Goal: Information Seeking & Learning: Check status

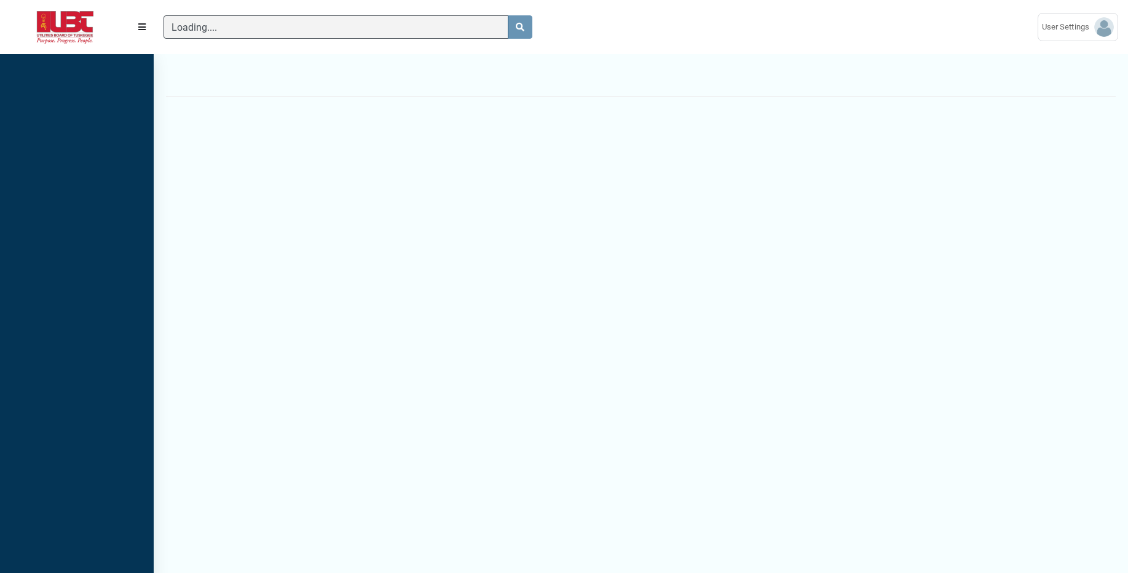
scroll to position [529, 154]
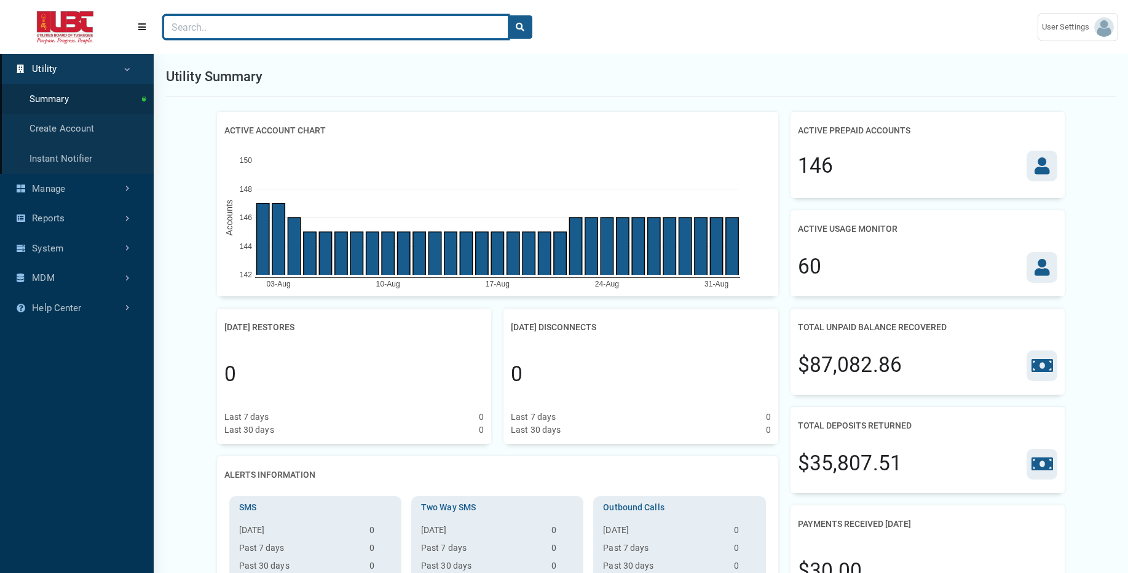
click at [233, 20] on input "Search" at bounding box center [335, 26] width 345 height 23
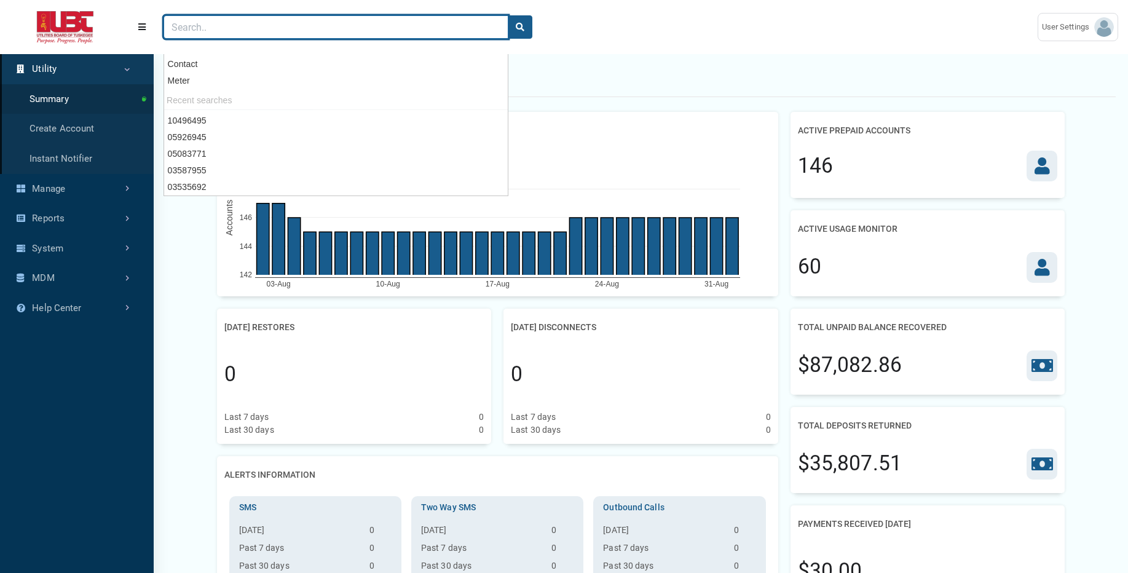
paste input "02491506"
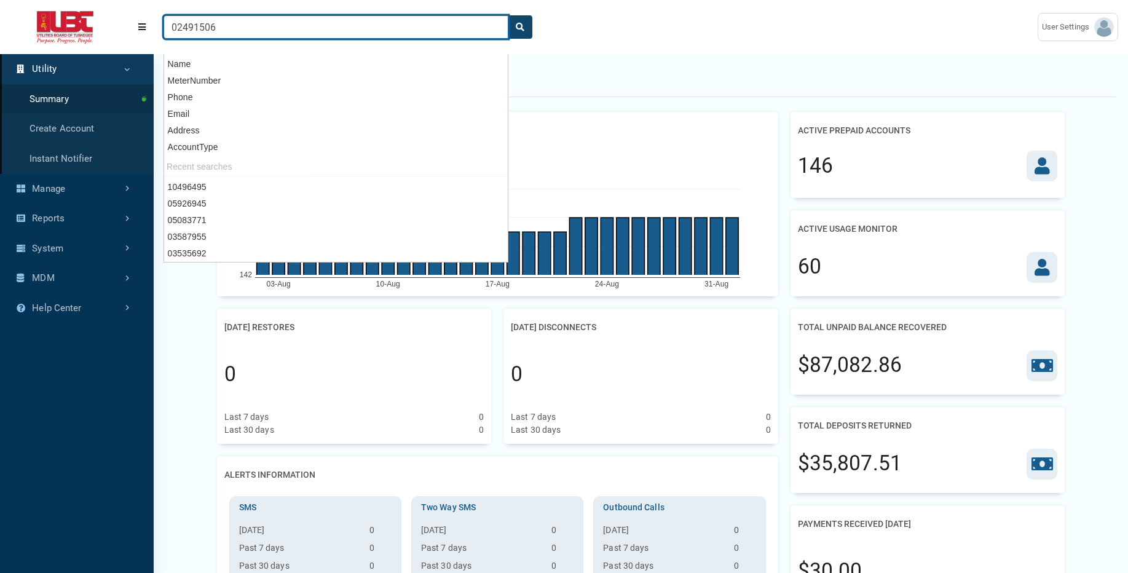
type input "02491506"
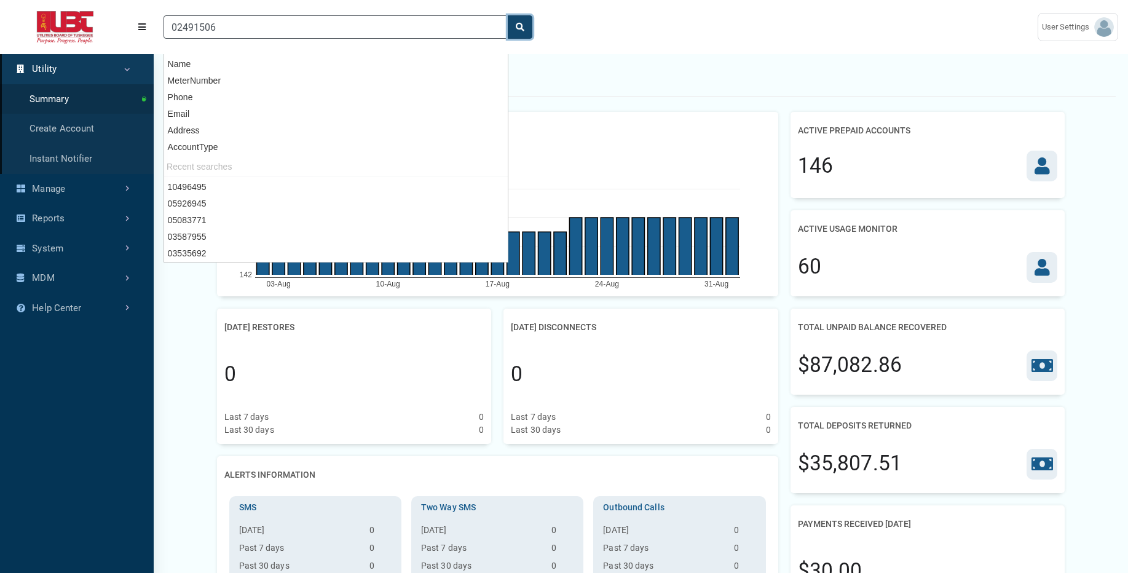
click at [523, 28] on icon "search" at bounding box center [520, 27] width 9 height 9
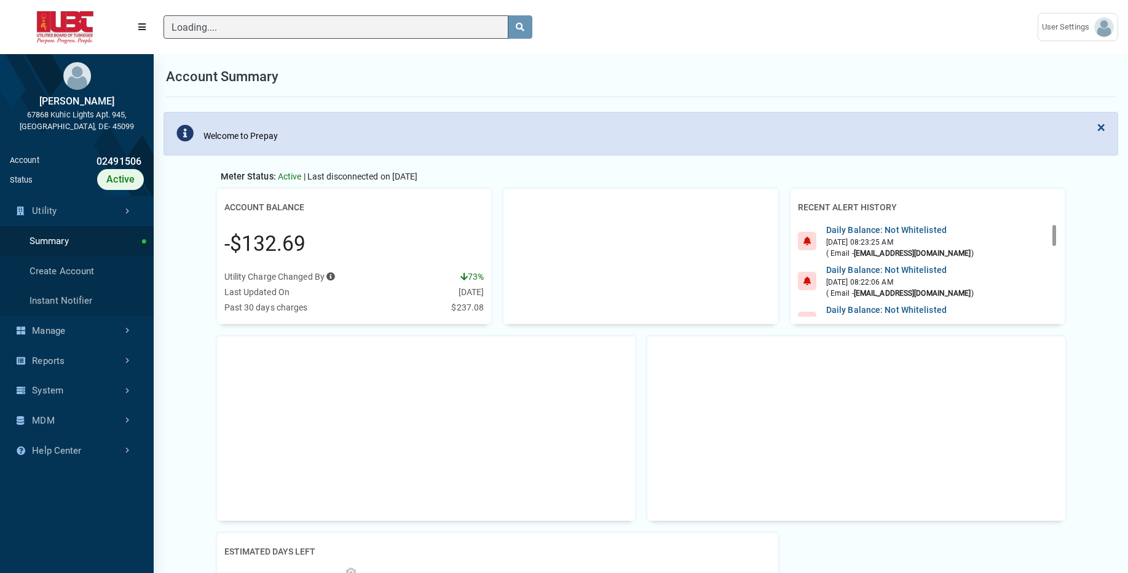
scroll to position [6, 1]
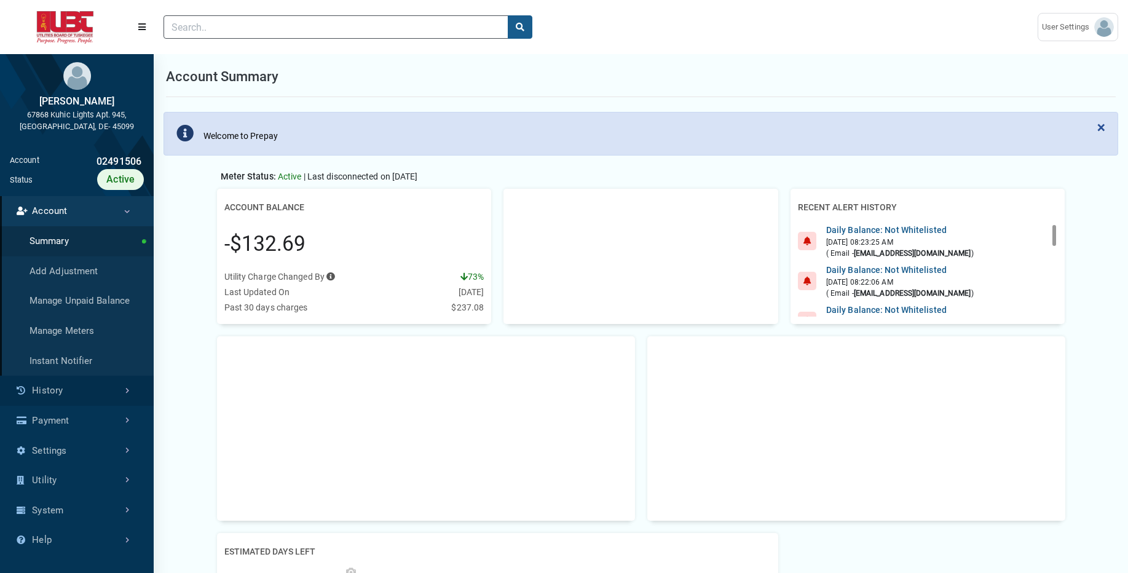
click at [50, 391] on link "History" at bounding box center [77, 391] width 154 height 30
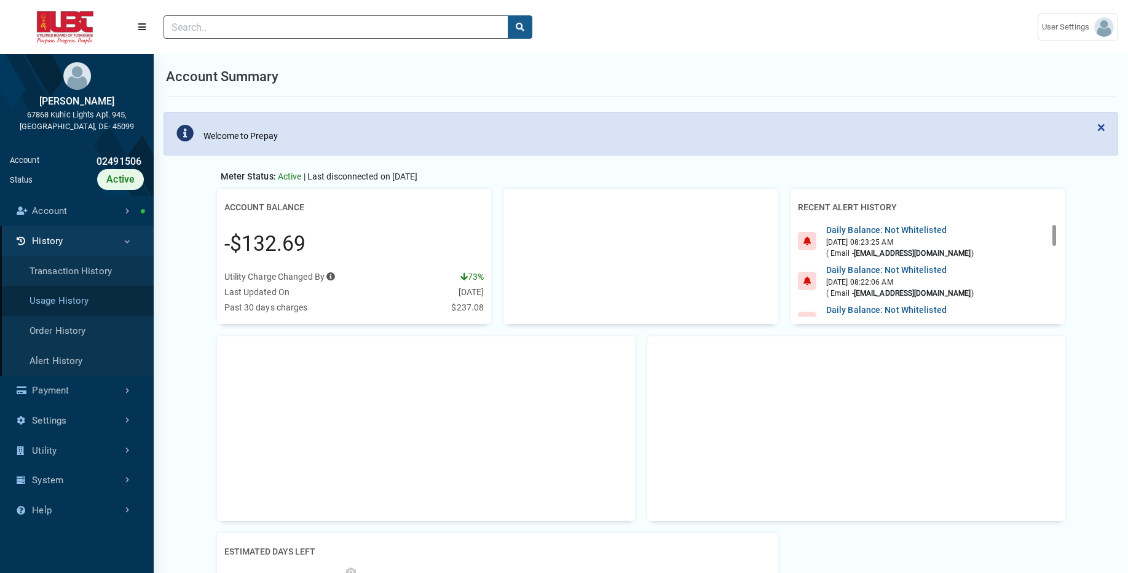
click at [84, 301] on link "Usage History" at bounding box center [77, 301] width 154 height 30
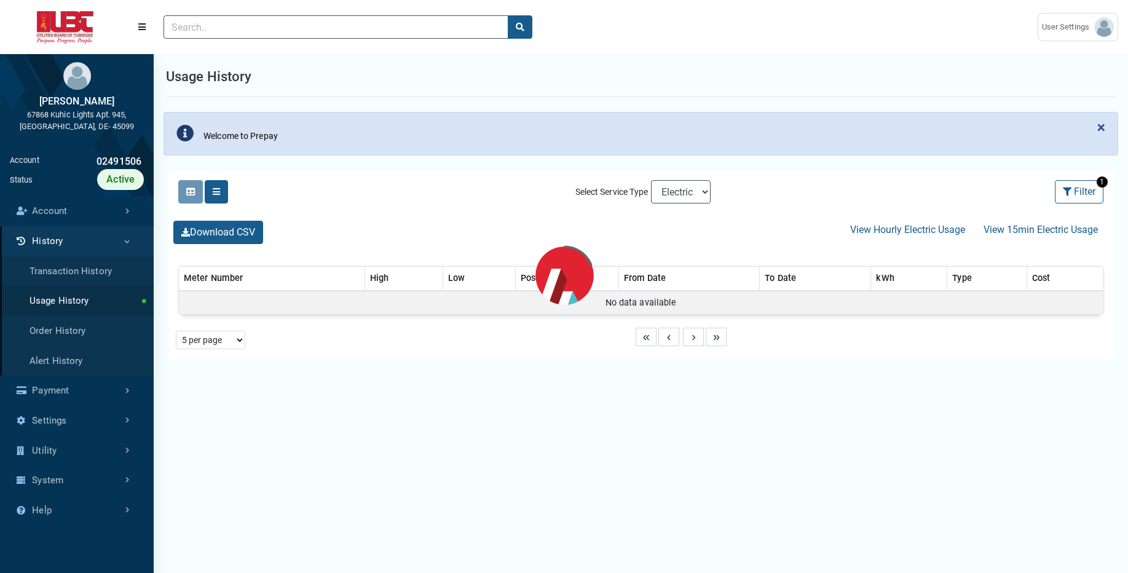
select select "25 per page"
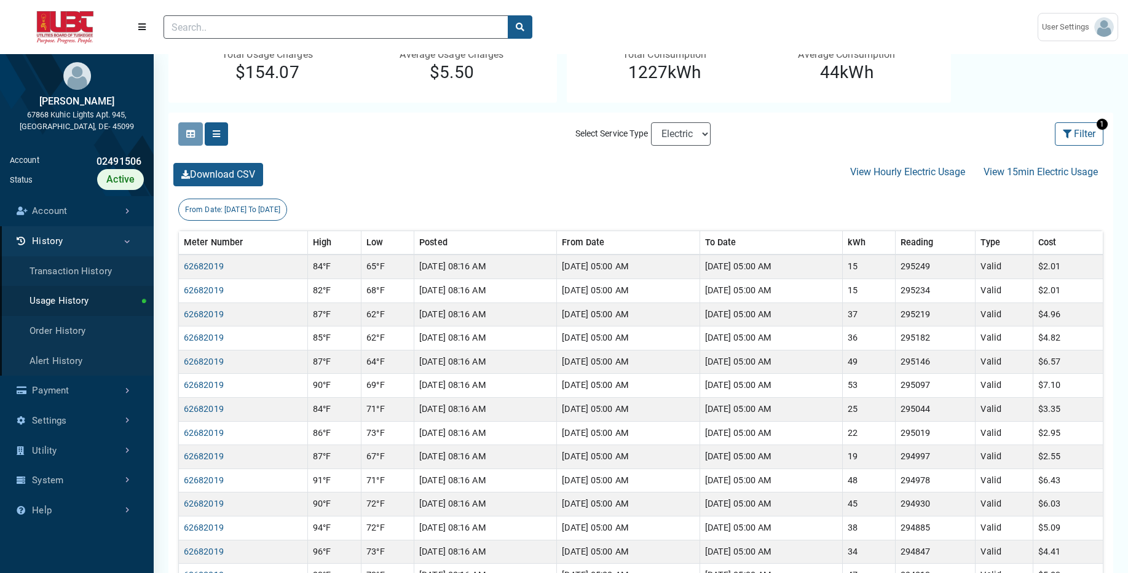
scroll to position [170, 0]
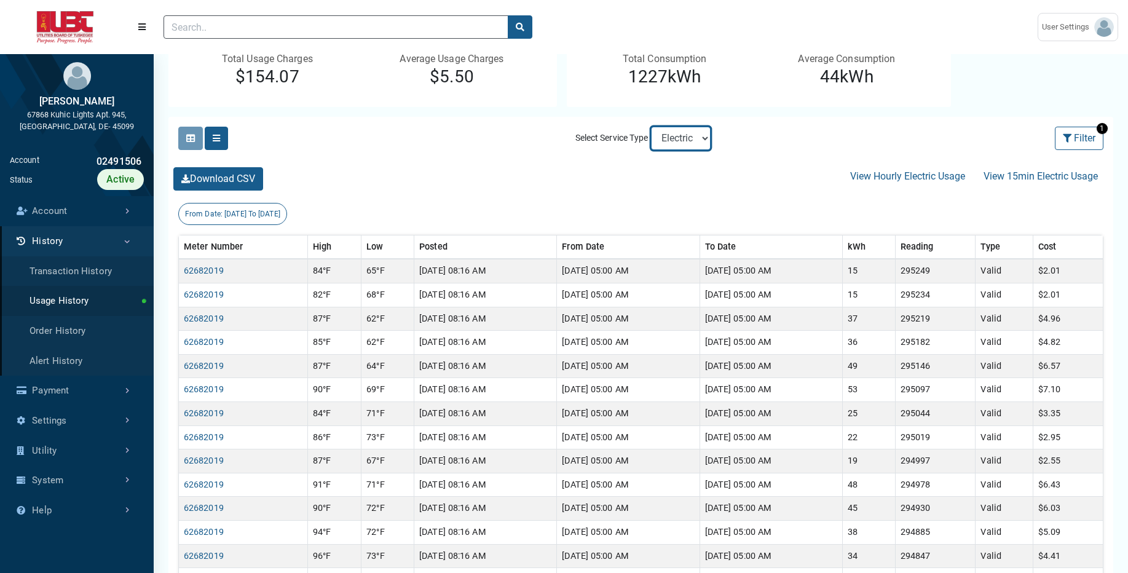
select select "Sewer"
click at [651, 127] on select "Electric Sewer" at bounding box center [681, 138] width 60 height 23
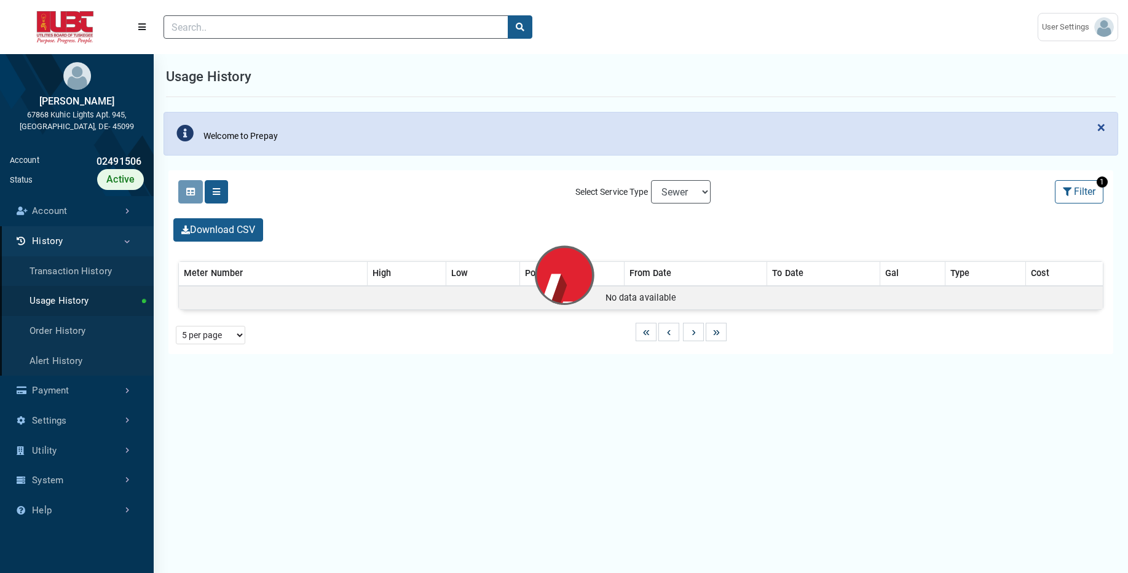
select select "25 per page"
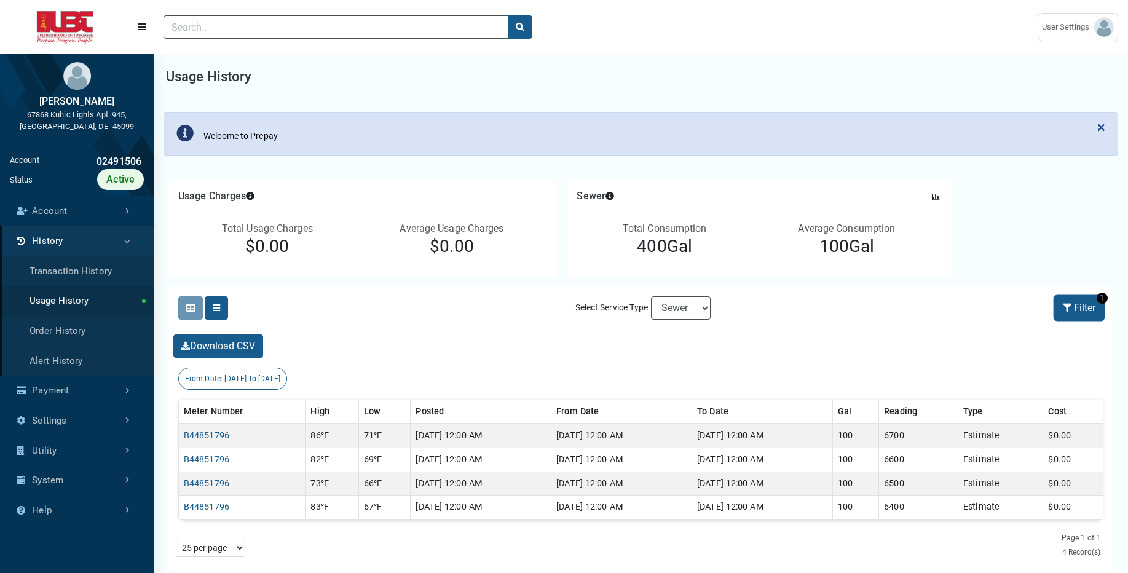
click at [1098, 314] on button "Filter" at bounding box center [1079, 307] width 49 height 23
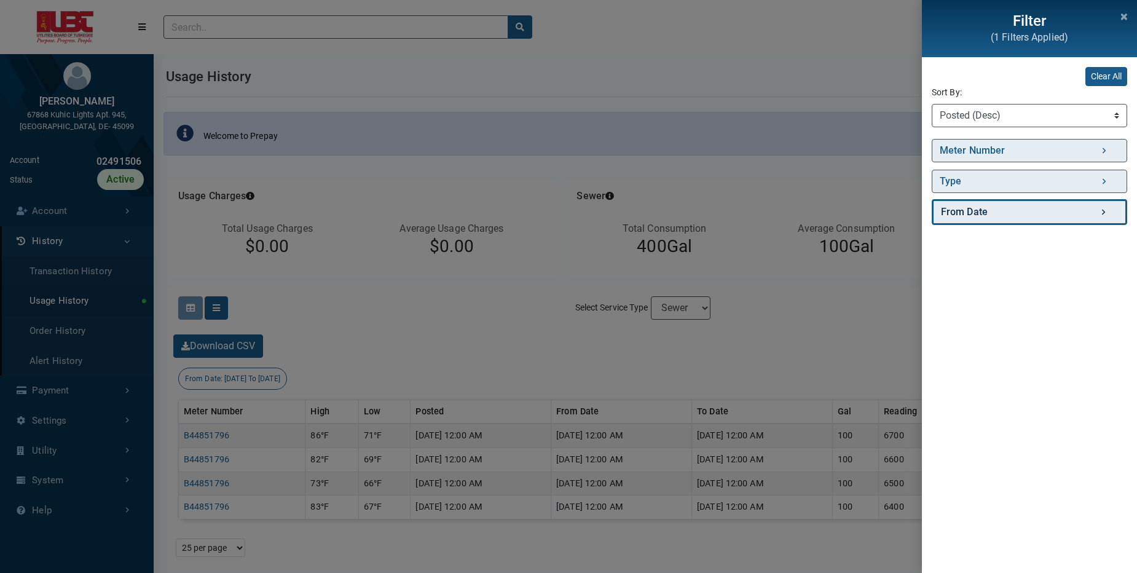
click at [1096, 214] on link "From Date" at bounding box center [1029, 212] width 195 height 26
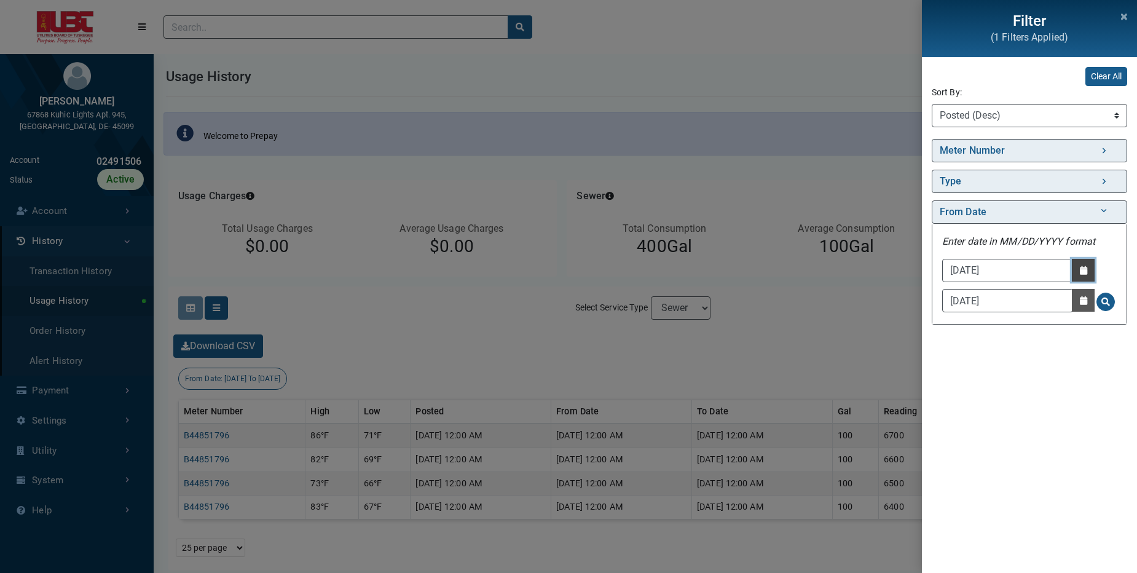
click at [1089, 270] on button "Date Picker - Activate to access the date picker" at bounding box center [1083, 270] width 23 height 23
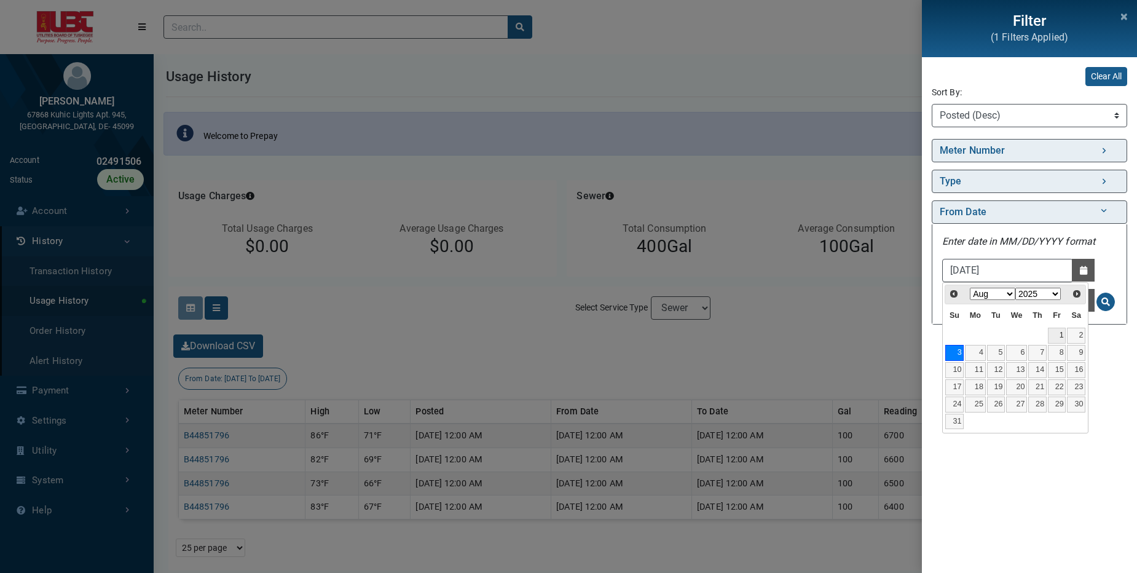
click at [1059, 332] on link "1" at bounding box center [1057, 336] width 18 height 16
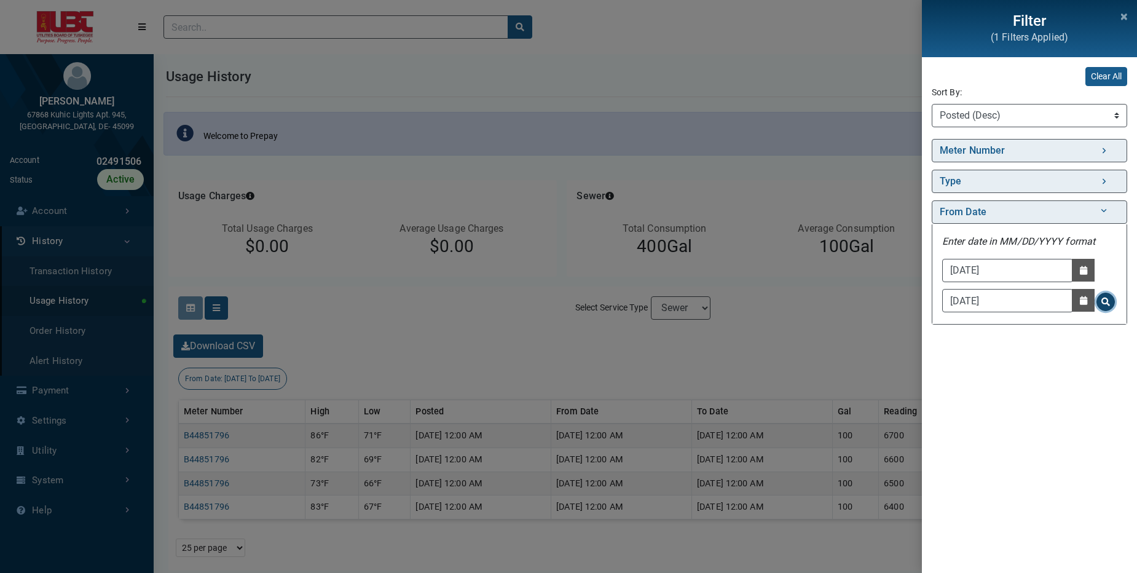
click at [1109, 302] on span "Search for From Date - Clicking on this button will update the content on the p…" at bounding box center [1105, 301] width 9 height 9
click at [1123, 21] on span "Close" at bounding box center [1124, 14] width 6 height 17
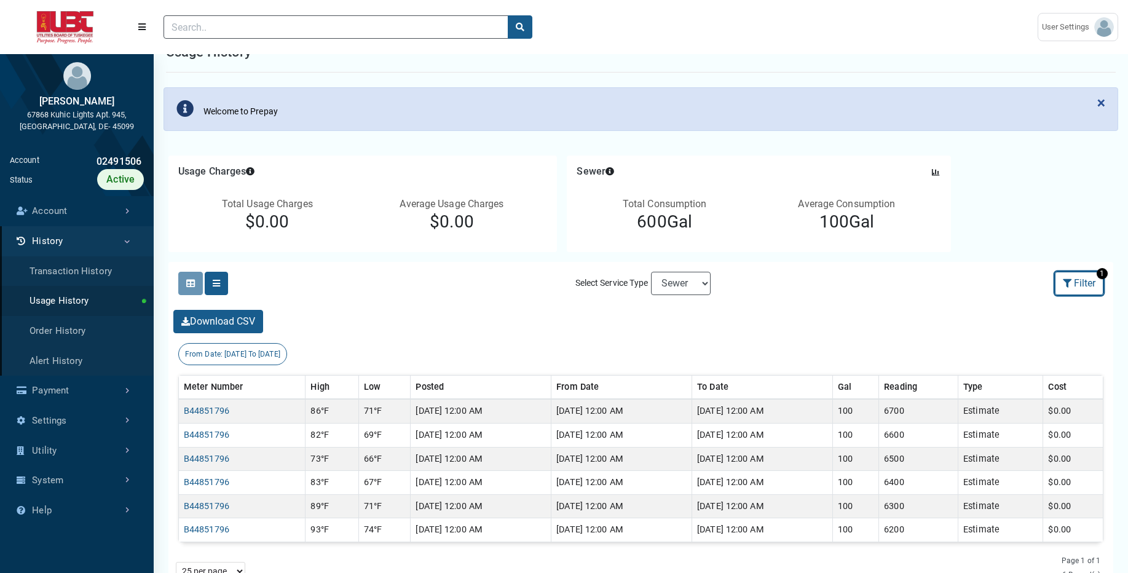
scroll to position [49, 0]
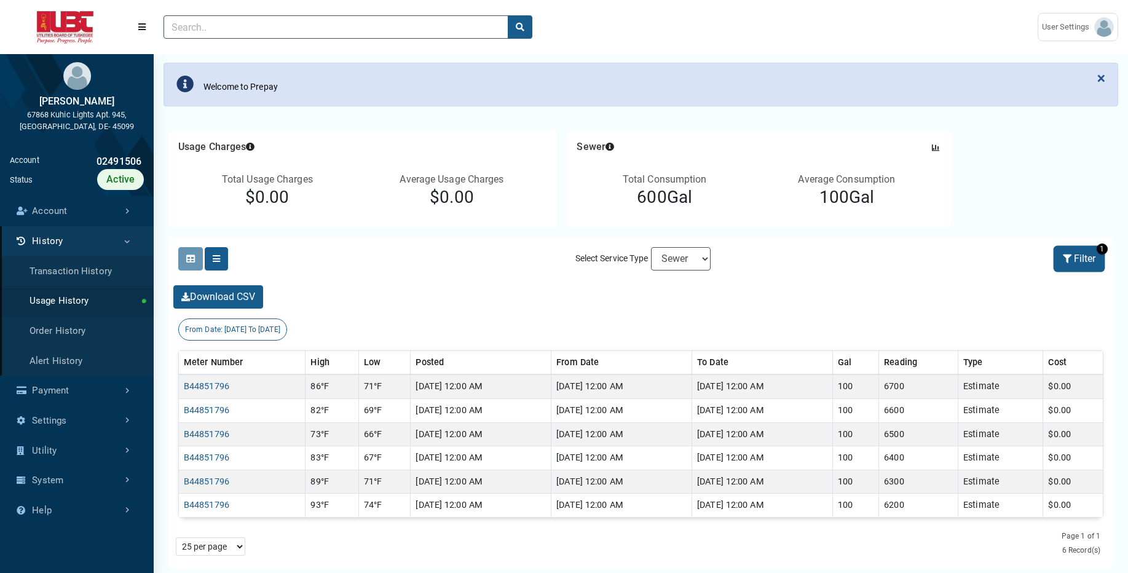
click at [1077, 258] on button "Filter" at bounding box center [1079, 258] width 49 height 23
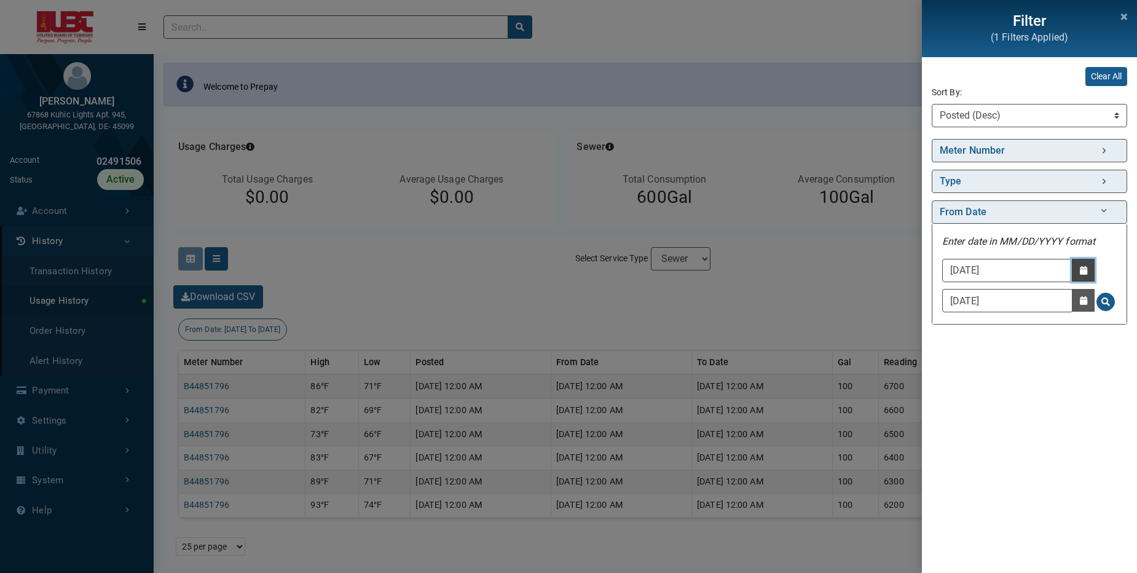
click at [1078, 270] on button "Date Picker - Activate to access the date picker" at bounding box center [1083, 270] width 23 height 23
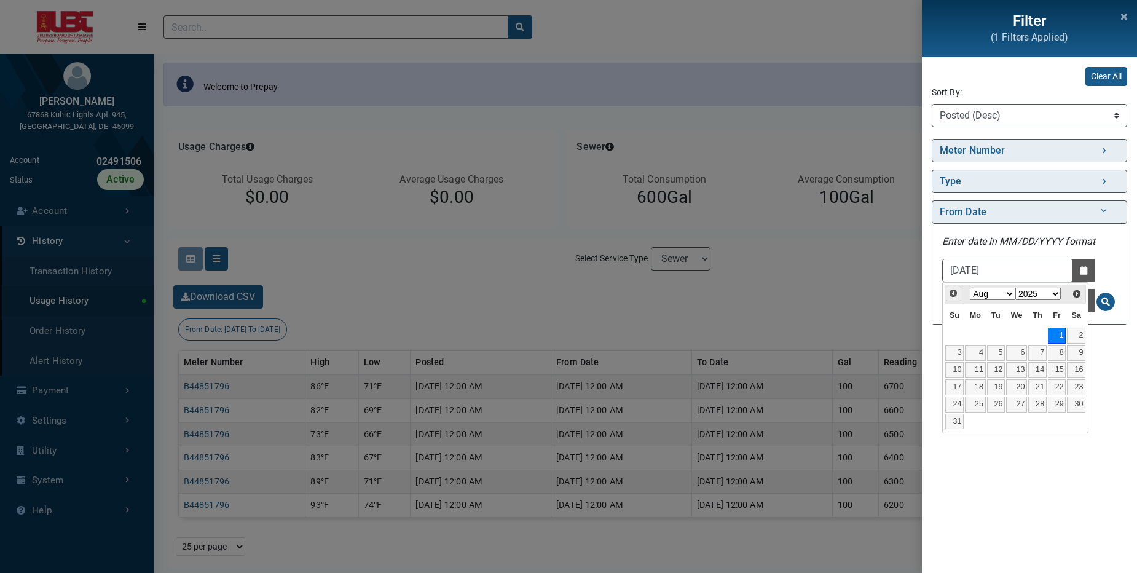
click at [955, 294] on span "Prev" at bounding box center [953, 293] width 10 height 10
click at [999, 338] on link "1" at bounding box center [996, 336] width 18 height 16
type input "07/01/2025"
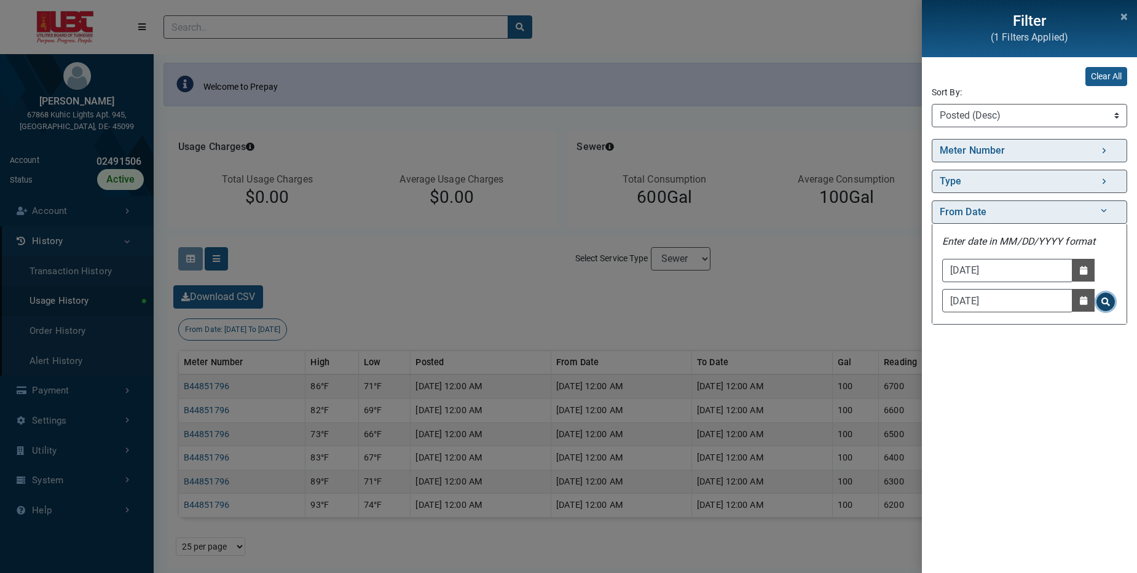
click at [1106, 299] on span "Search for From Date - Clicking on this button will update the content on the p…" at bounding box center [1105, 301] width 9 height 9
click at [842, 294] on div "Filter (1 Filters Applied) Clear All Sort By: Sort By Meter Number (Asc) Meter …" at bounding box center [568, 286] width 1137 height 573
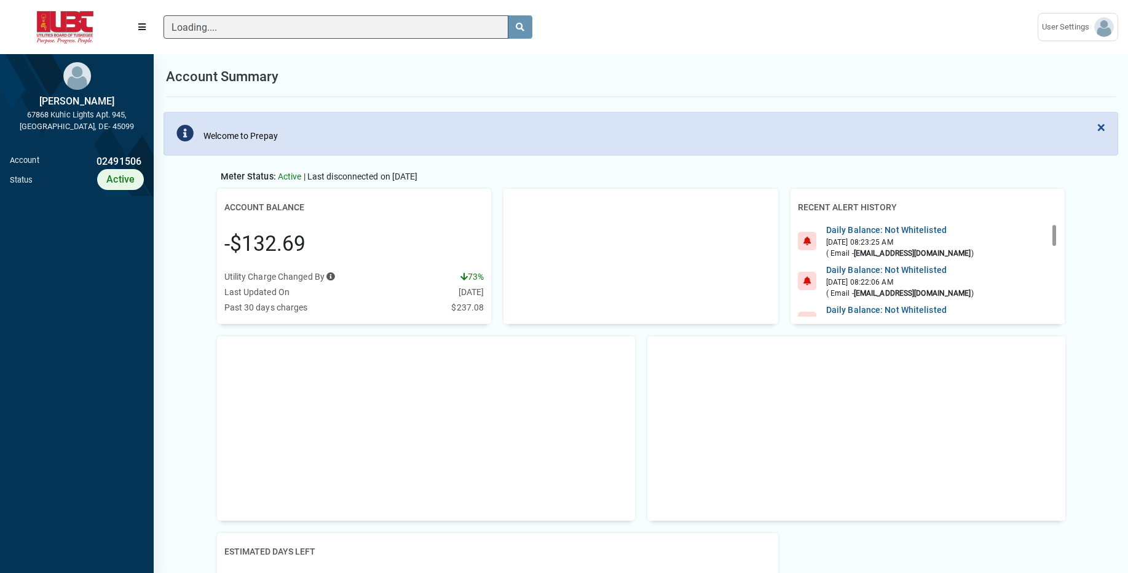
scroll to position [6, 1]
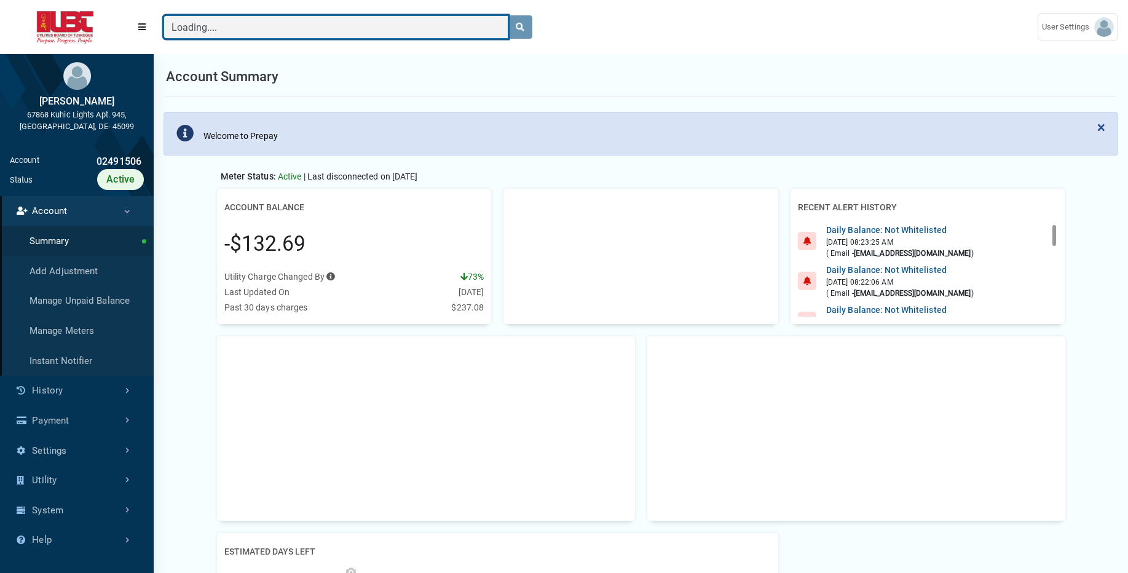
click at [259, 32] on input "Loading...." at bounding box center [335, 26] width 345 height 23
paste input "03535692"
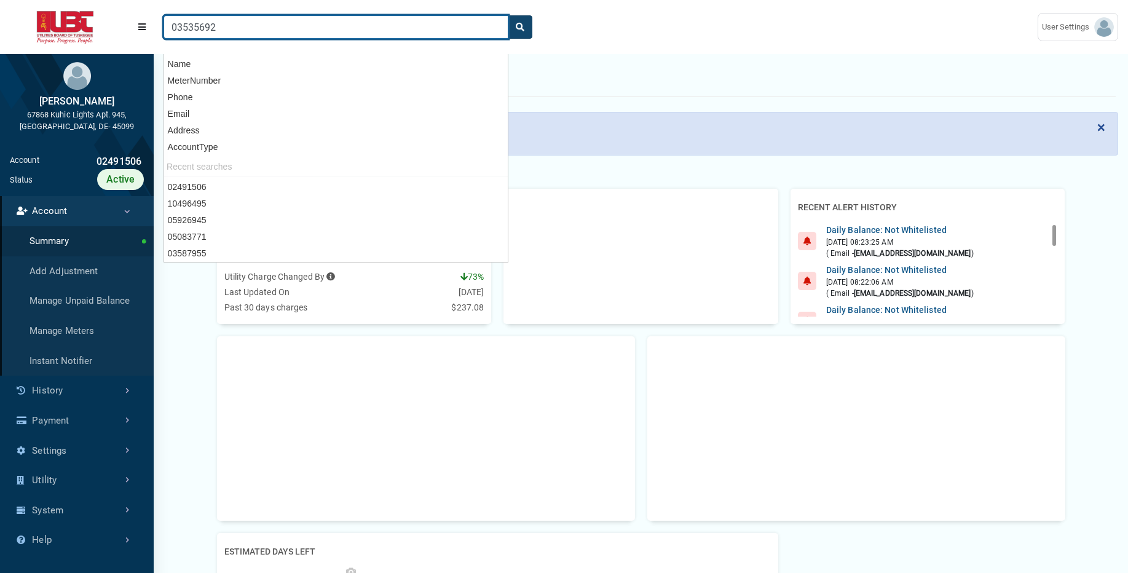
type input "03535692"
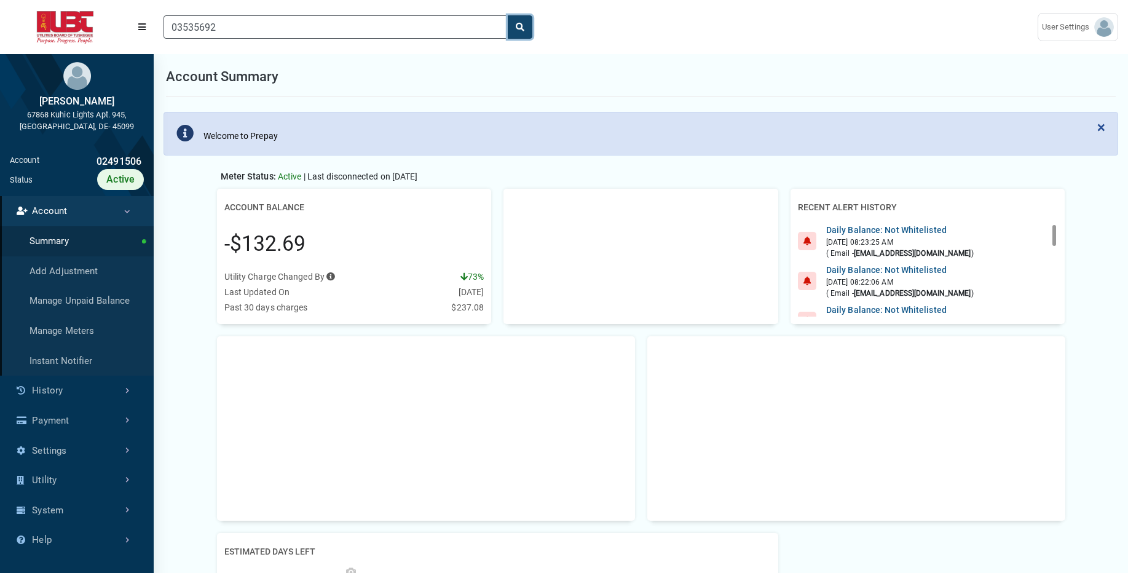
click at [517, 26] on icon "search" at bounding box center [520, 27] width 9 height 9
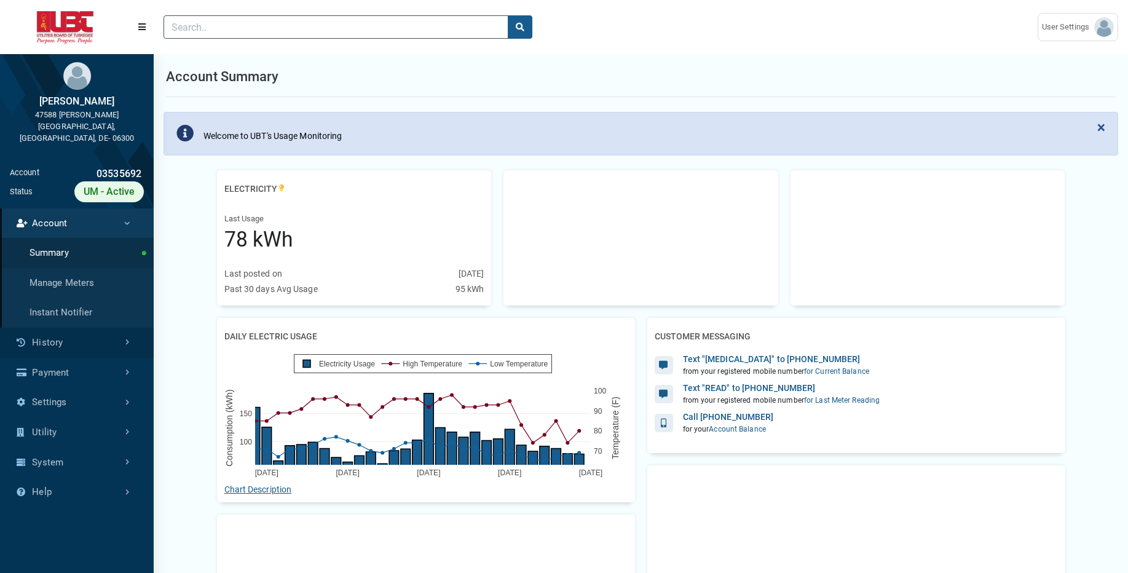
click at [53, 334] on link "History" at bounding box center [77, 343] width 154 height 30
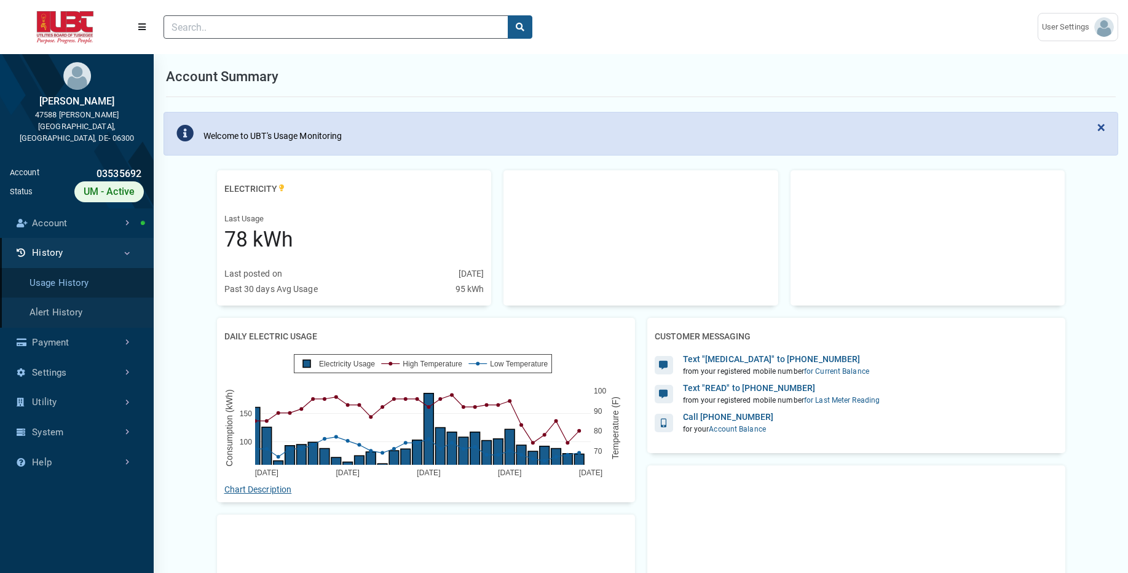
click at [95, 273] on link "Usage History" at bounding box center [77, 283] width 154 height 30
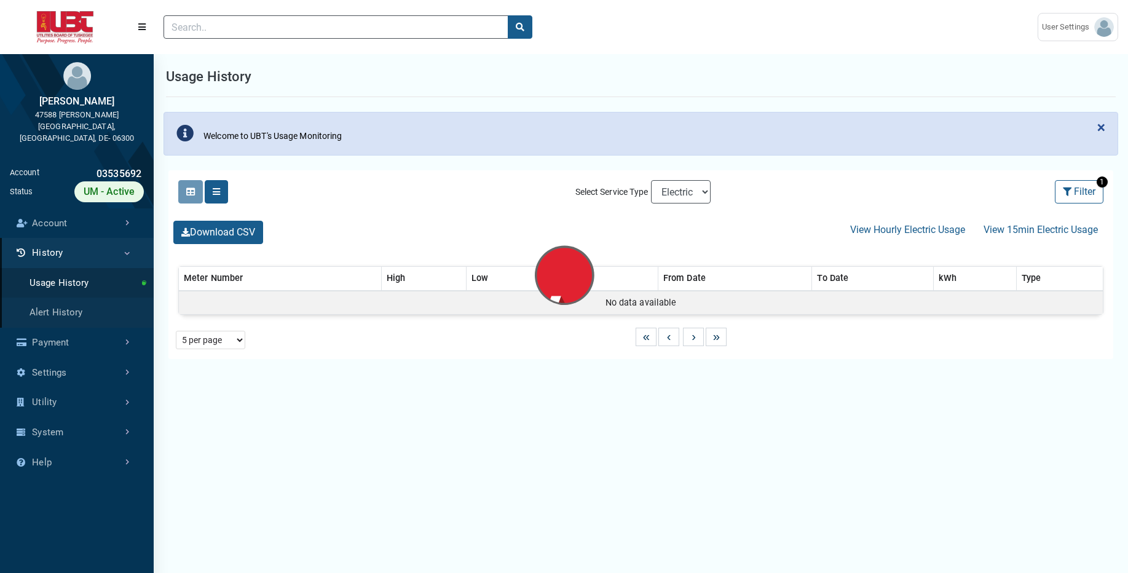
select select "25 per page"
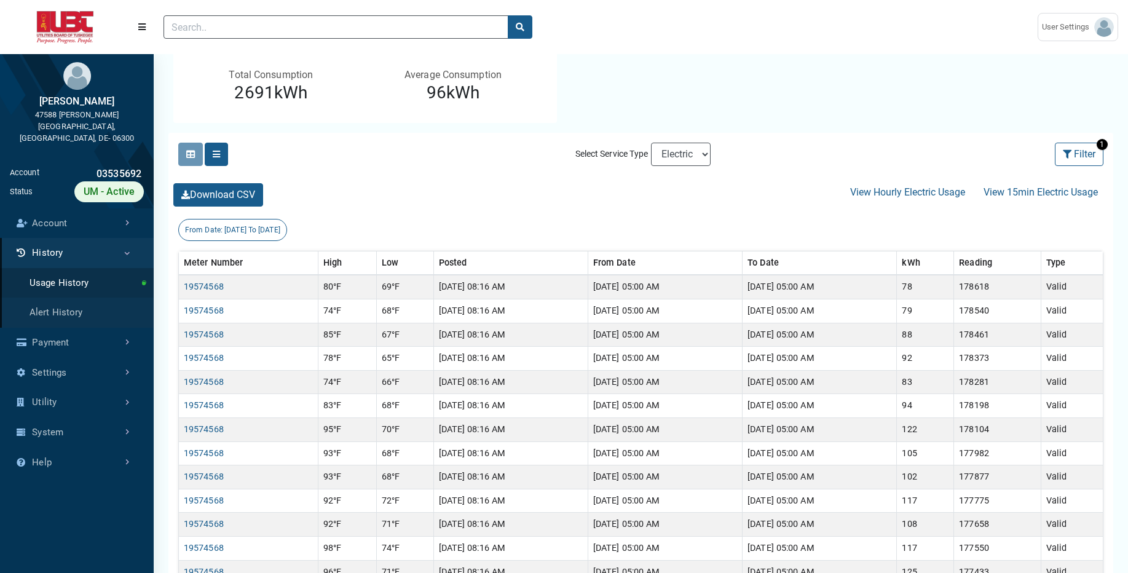
scroll to position [172, 0]
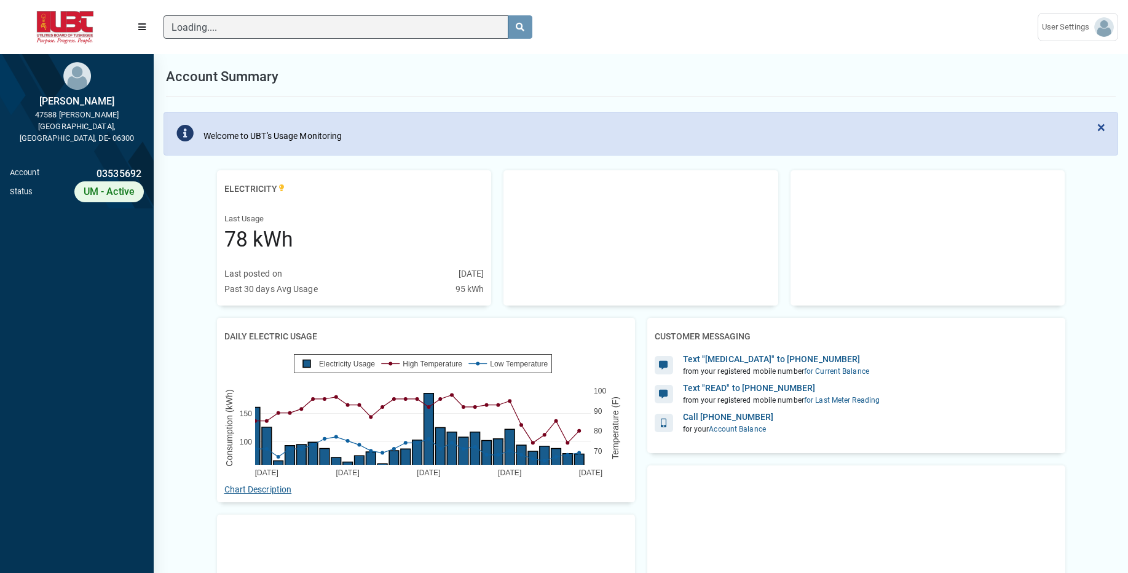
scroll to position [6, 1]
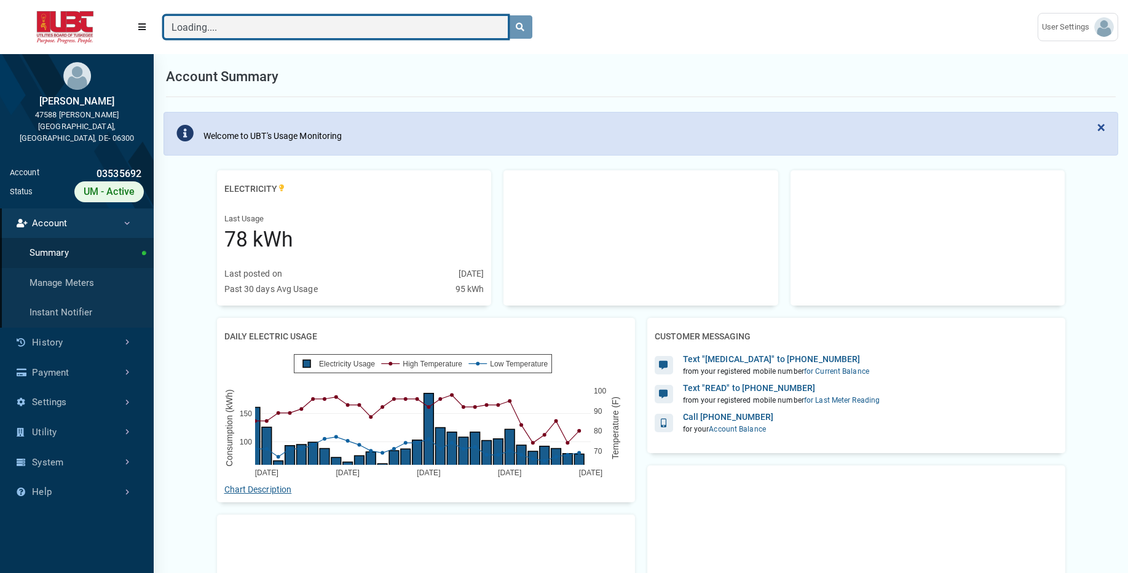
click at [308, 29] on input "Loading...." at bounding box center [335, 26] width 345 height 23
paste input "03587955"
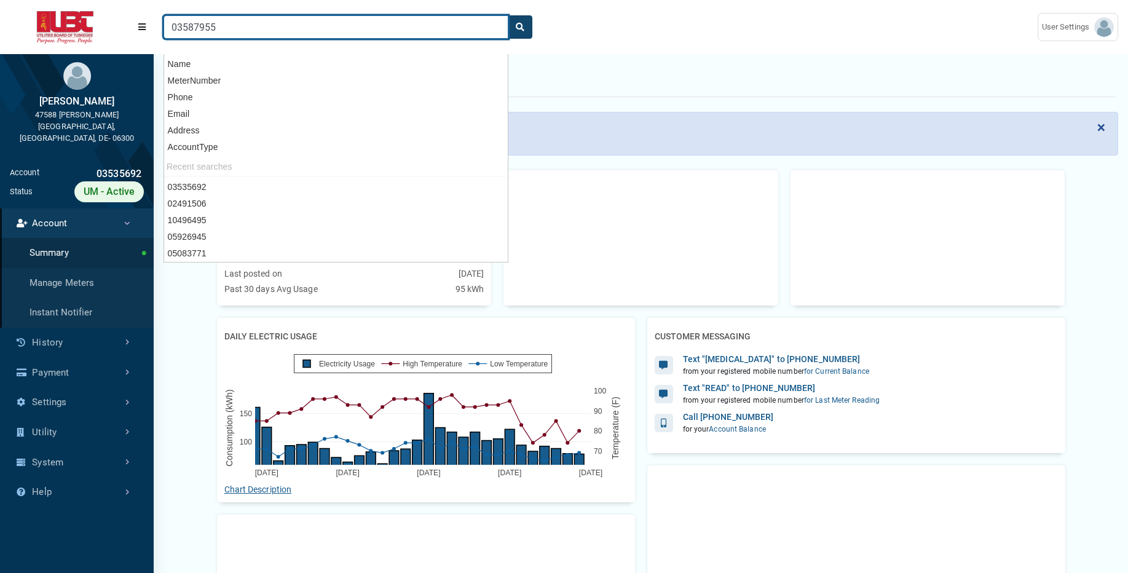
type input "03587955"
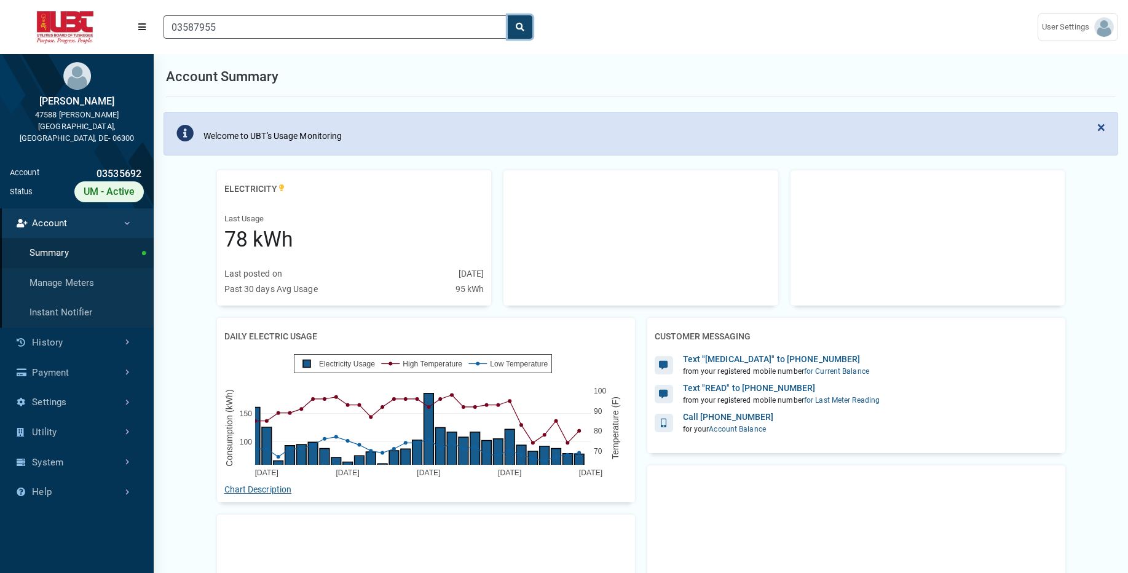
click at [524, 27] on icon "search" at bounding box center [520, 27] width 9 height 9
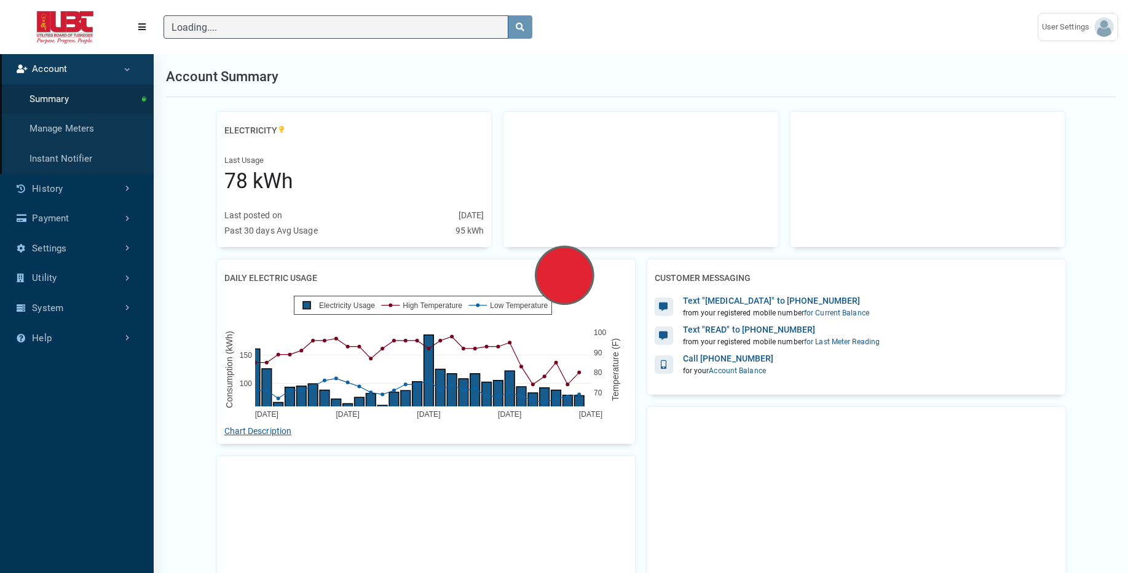
scroll to position [529, 154]
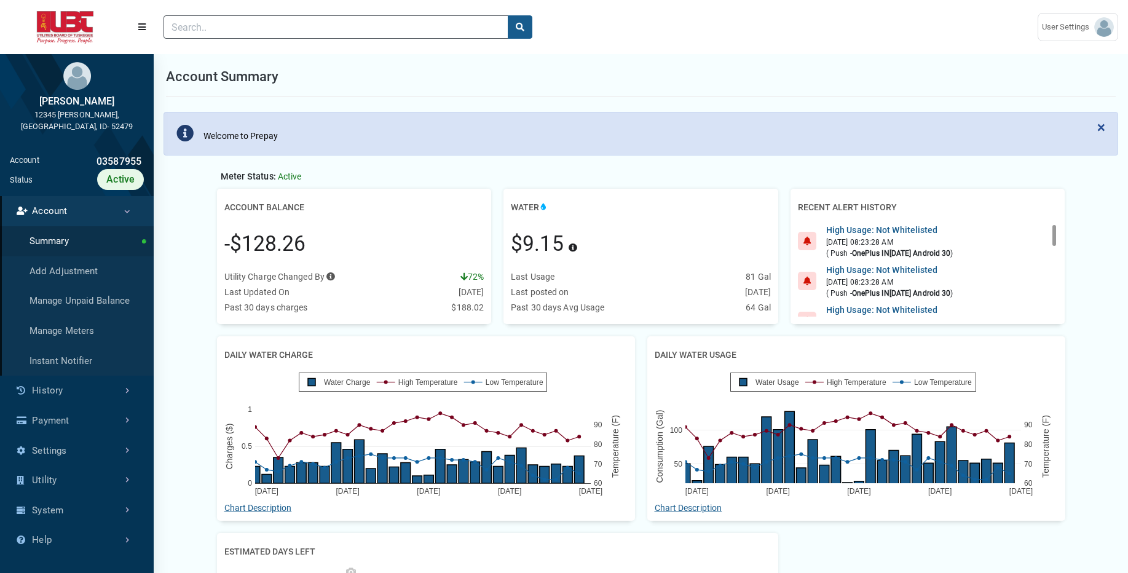
scroll to position [6, 1]
click at [65, 376] on link "History" at bounding box center [77, 391] width 154 height 30
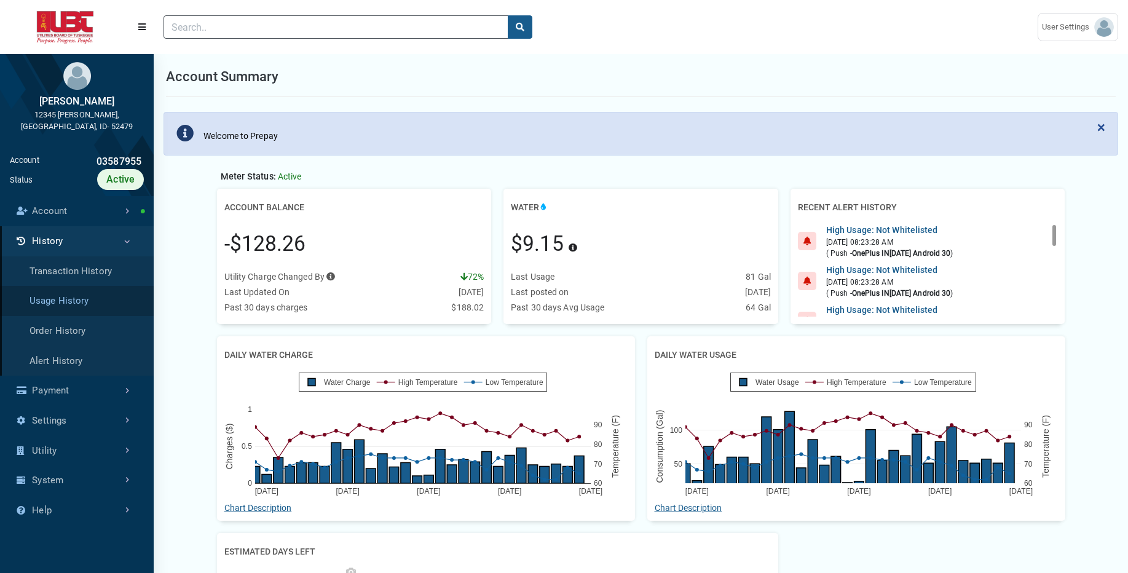
click at [90, 286] on link "Usage History" at bounding box center [77, 301] width 154 height 30
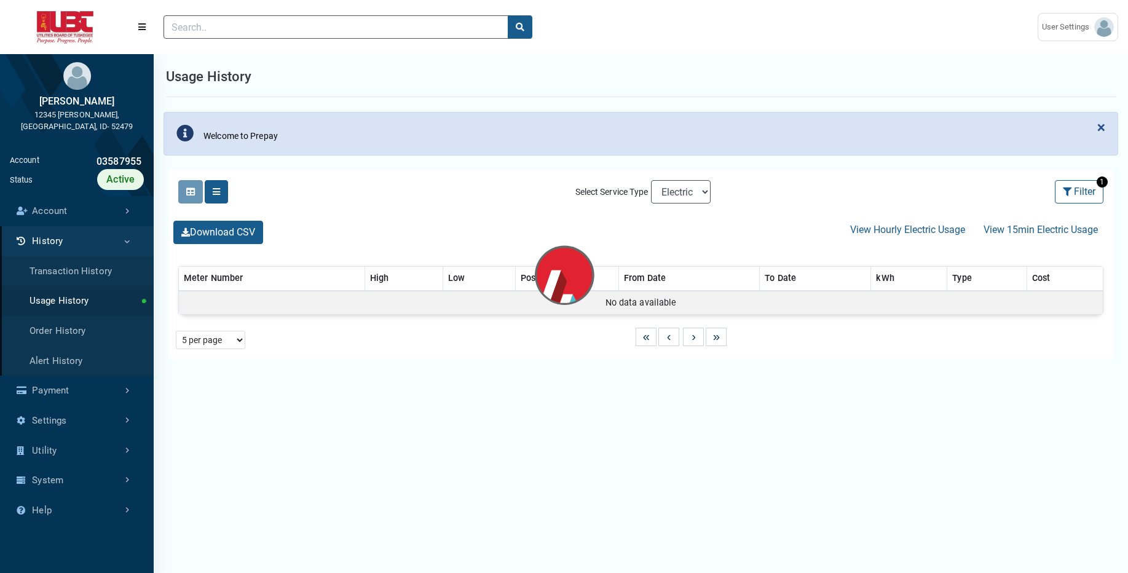
select select "25 per page"
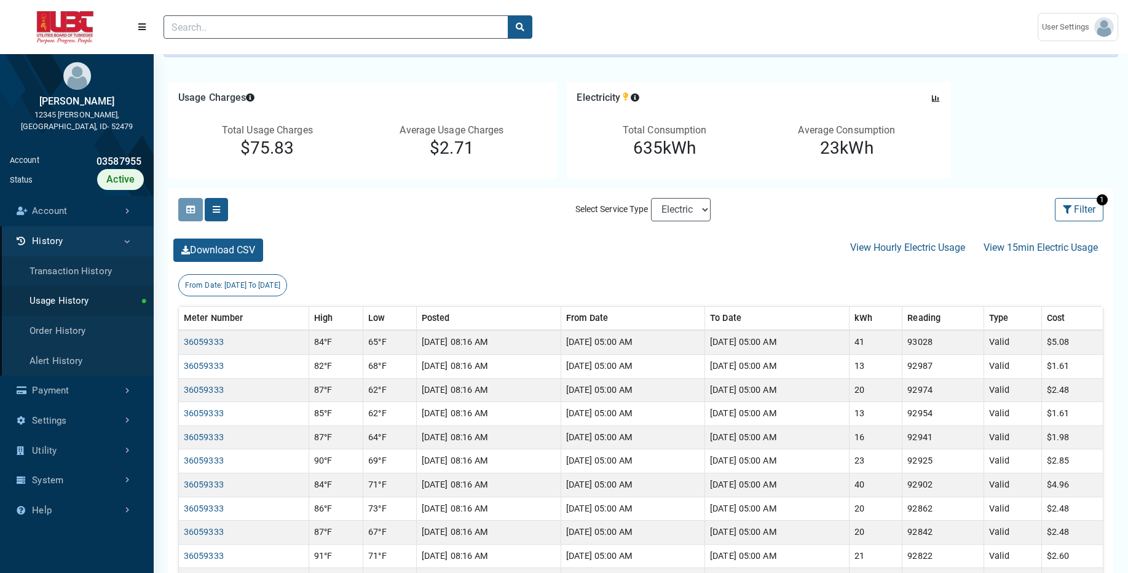
scroll to position [123, 0]
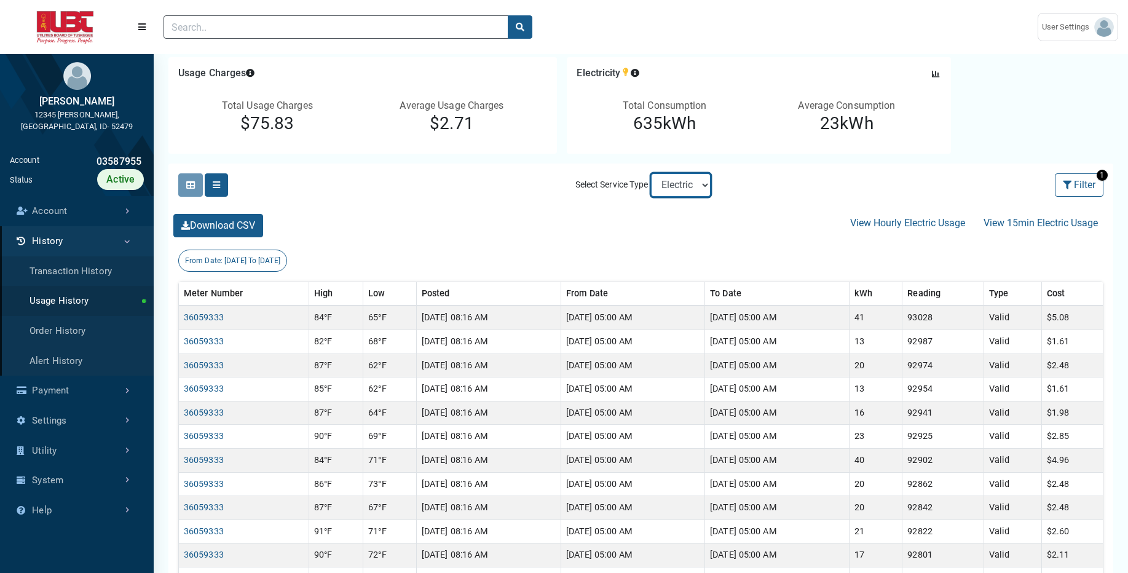
select select "Sewer"
click at [651, 173] on select "Electric Sewer Water" at bounding box center [681, 184] width 60 height 23
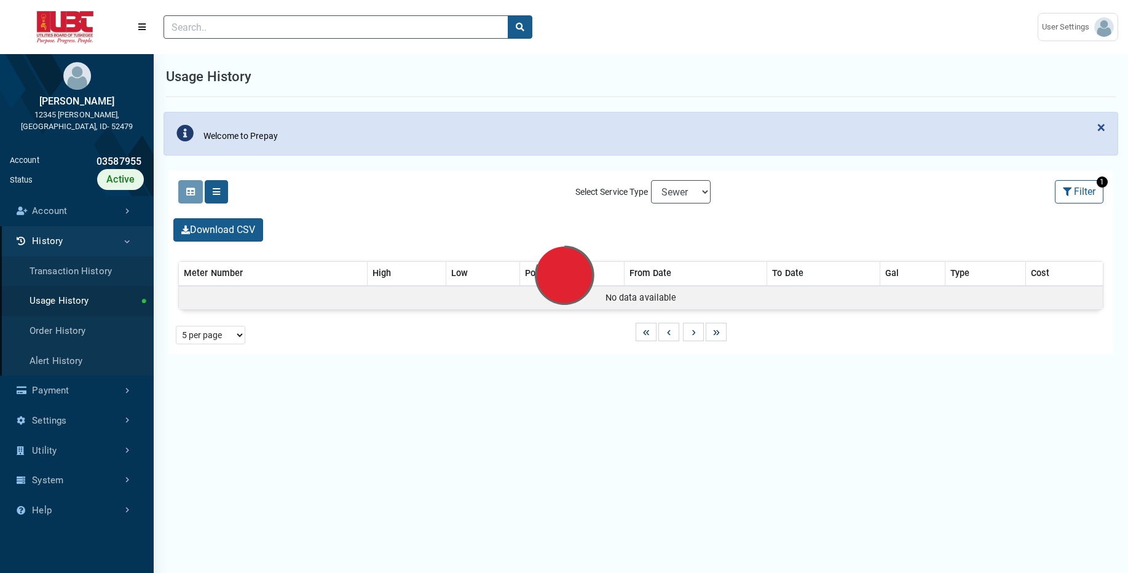
select select "25 per page"
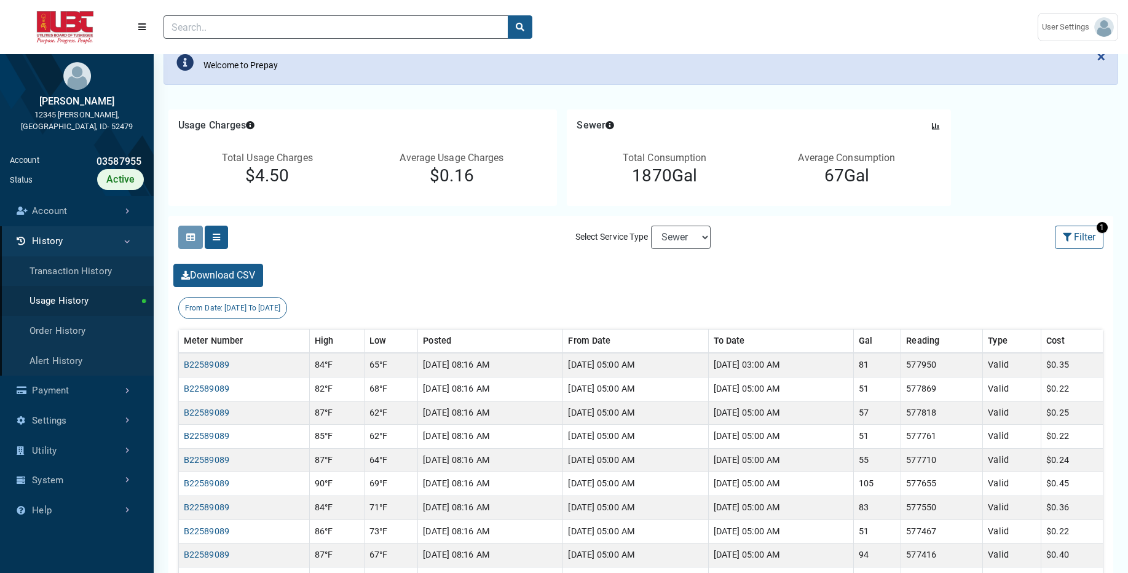
scroll to position [76, 0]
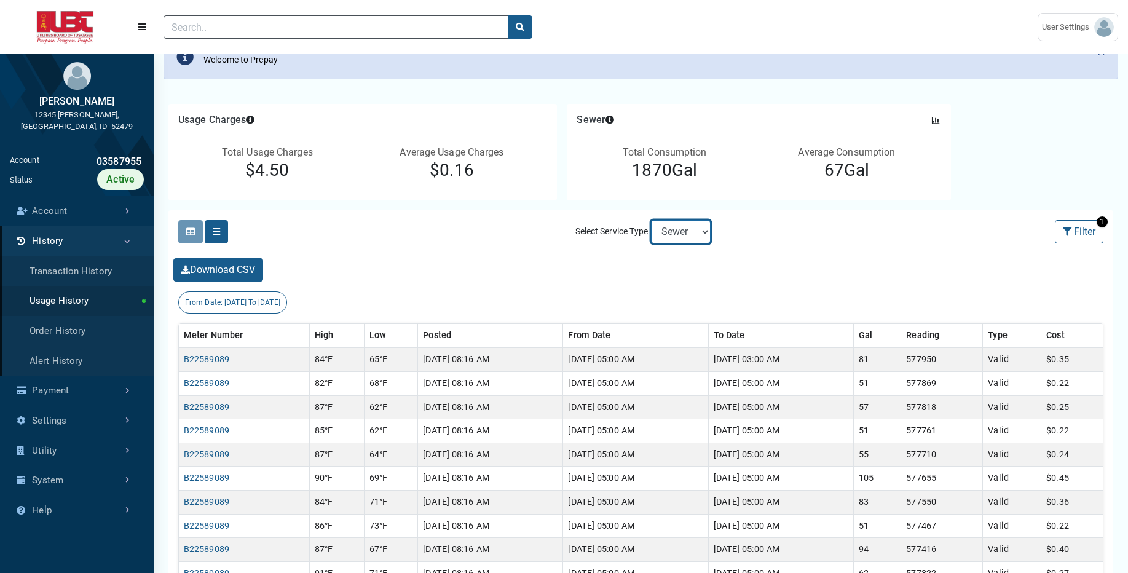
select select "Water"
click at [651, 220] on select "Electric Sewer Water" at bounding box center [681, 231] width 60 height 23
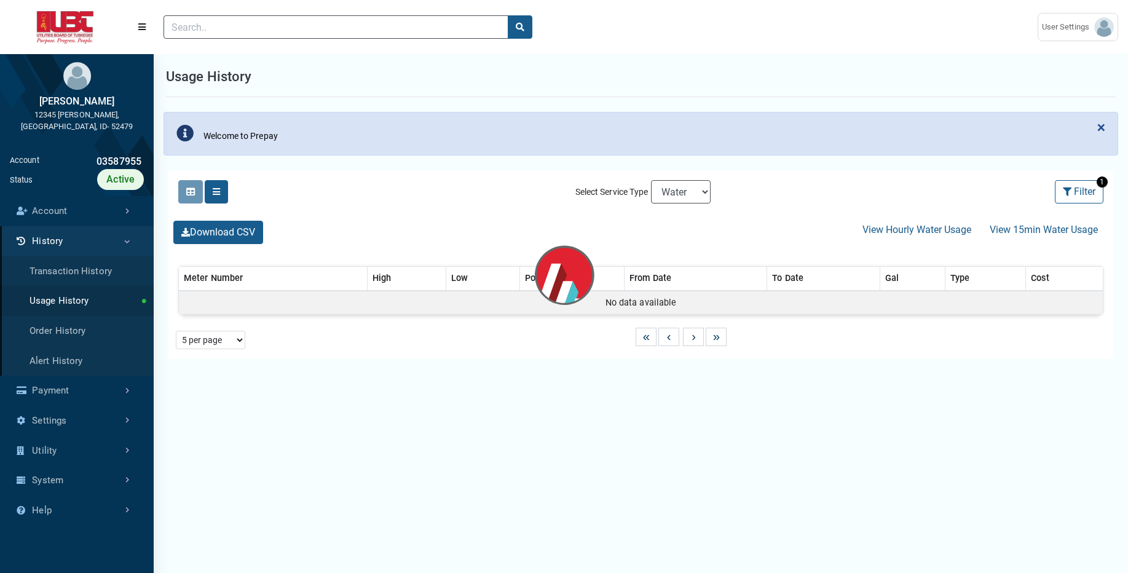
select select "25 per page"
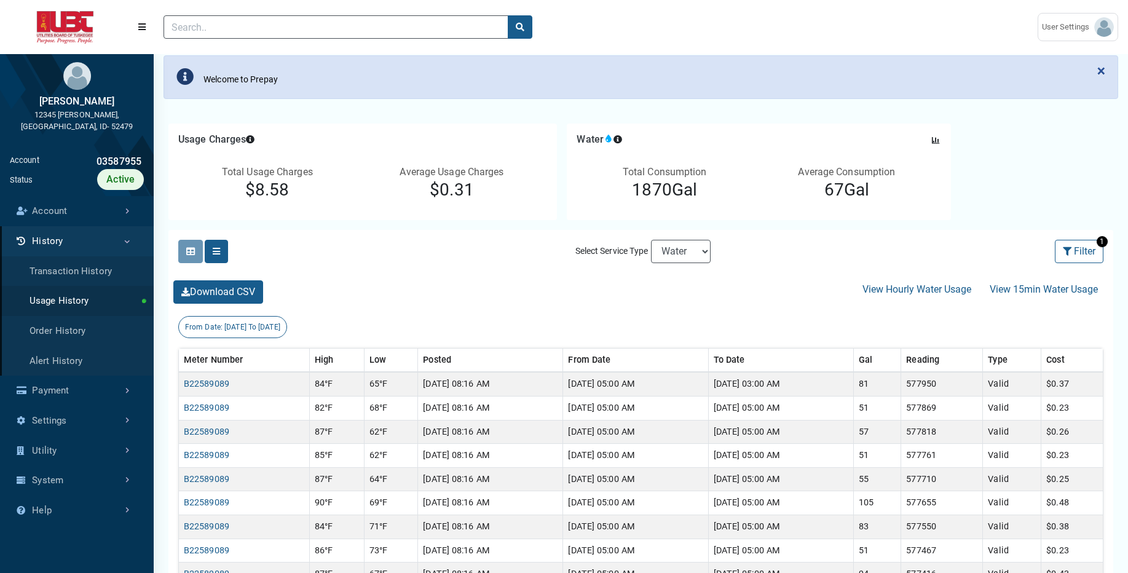
scroll to position [55, 0]
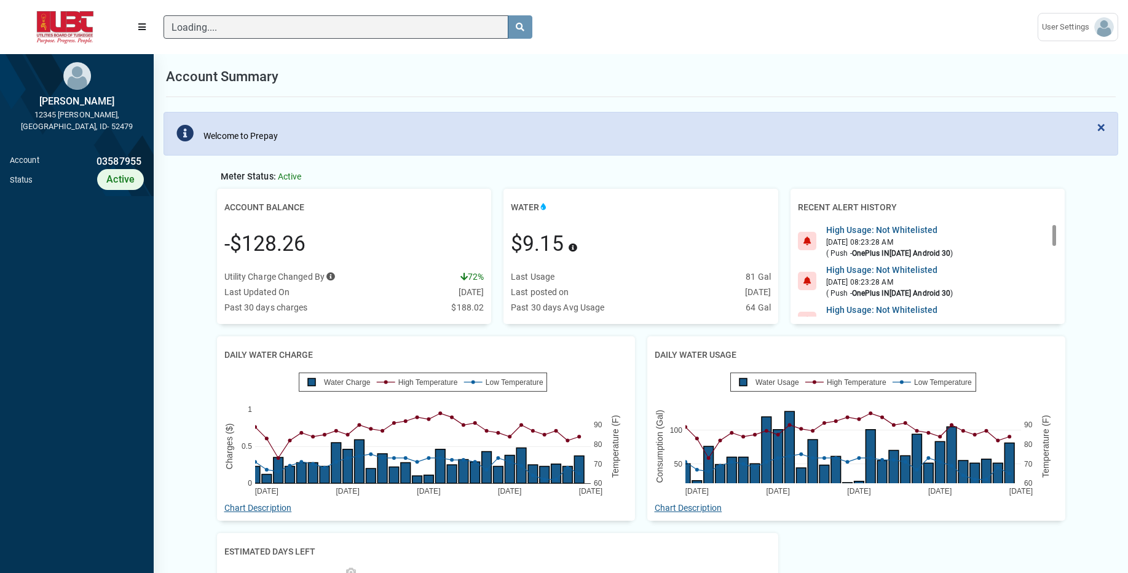
scroll to position [6, 1]
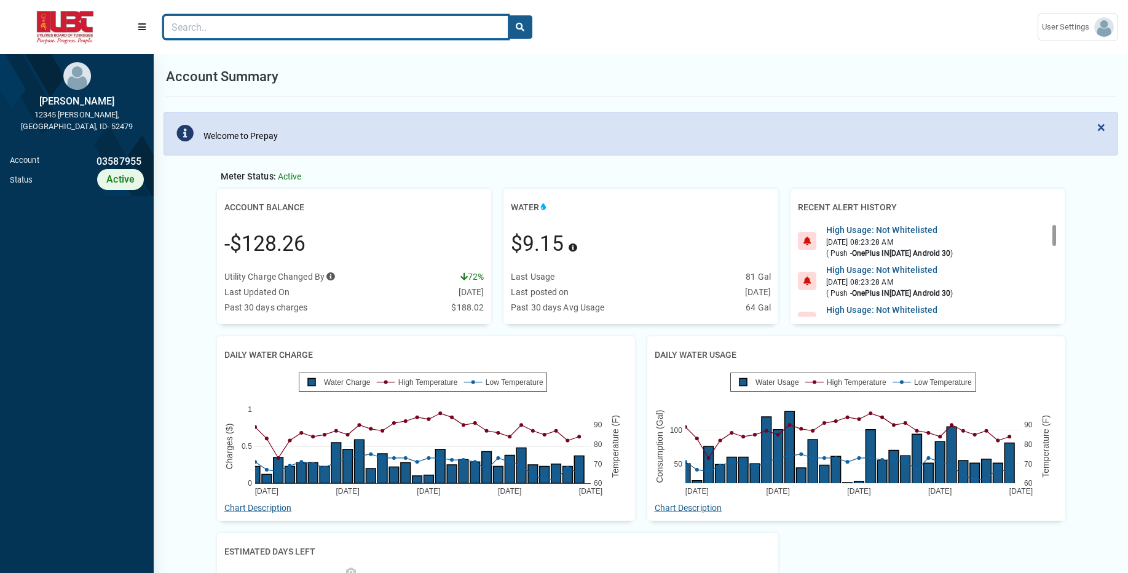
click at [302, 32] on input "Search" at bounding box center [335, 26] width 345 height 23
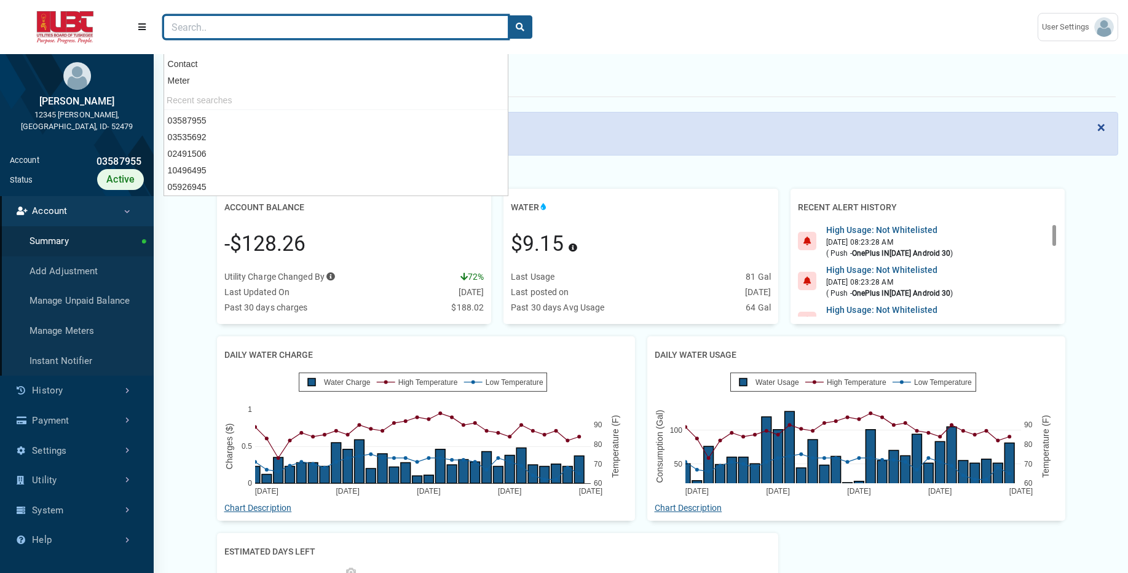
paste input "05083771"
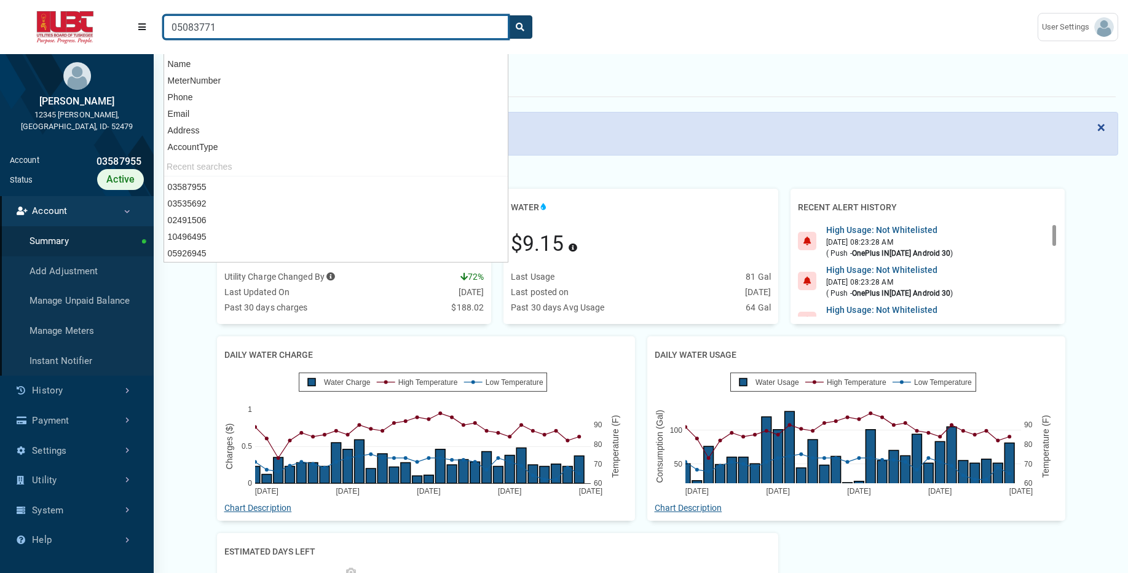
type input "05083771"
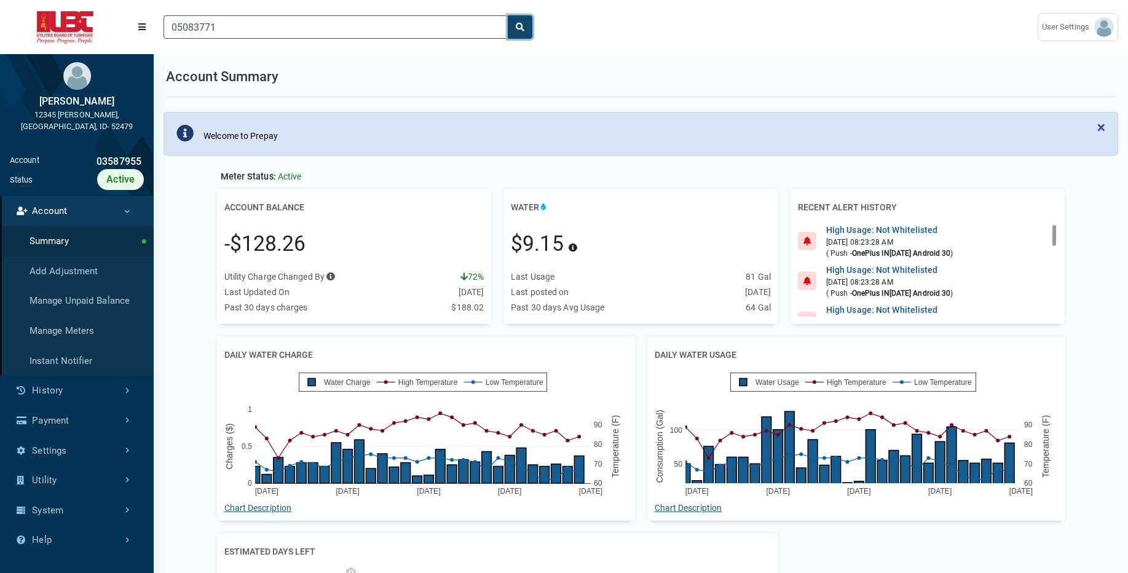
click at [522, 29] on icon "search" at bounding box center [520, 27] width 9 height 9
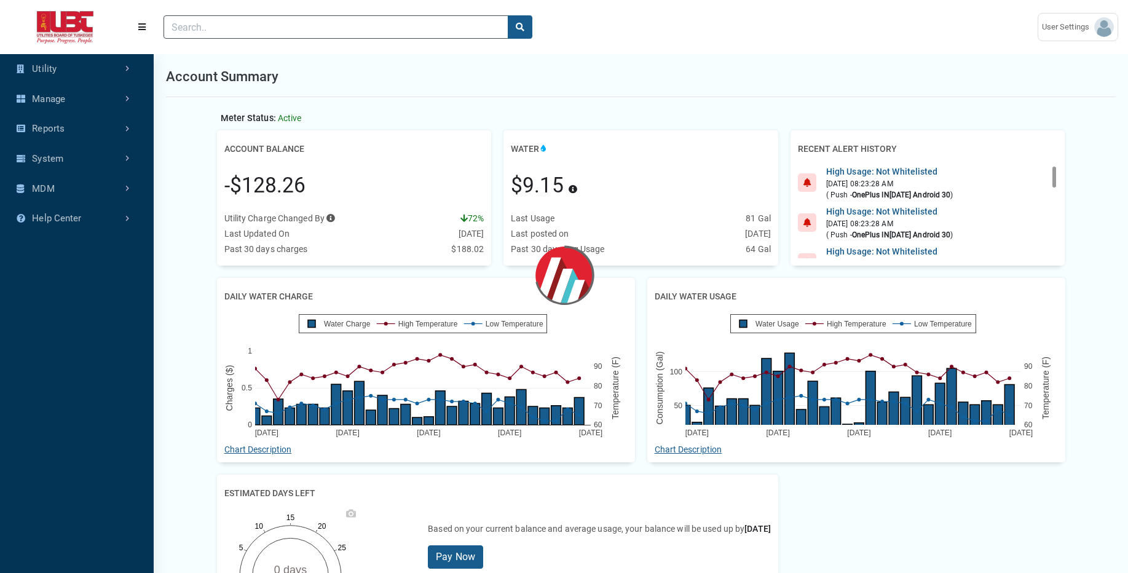
scroll to position [529, 154]
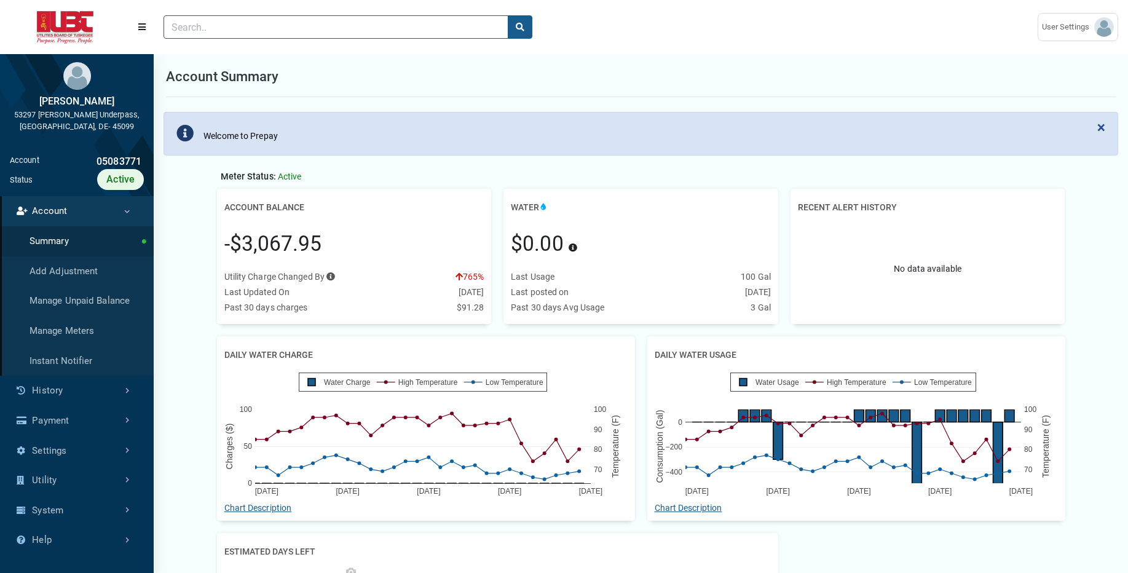
scroll to position [386, 154]
click at [49, 391] on link "History" at bounding box center [77, 391] width 154 height 30
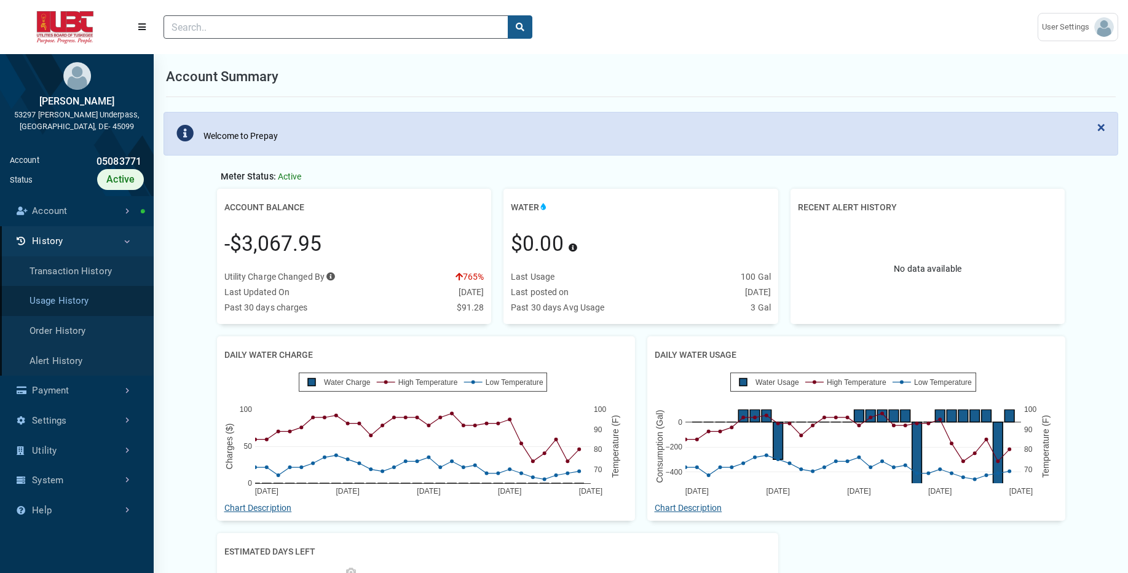
click at [93, 302] on link "Usage History" at bounding box center [77, 301] width 154 height 30
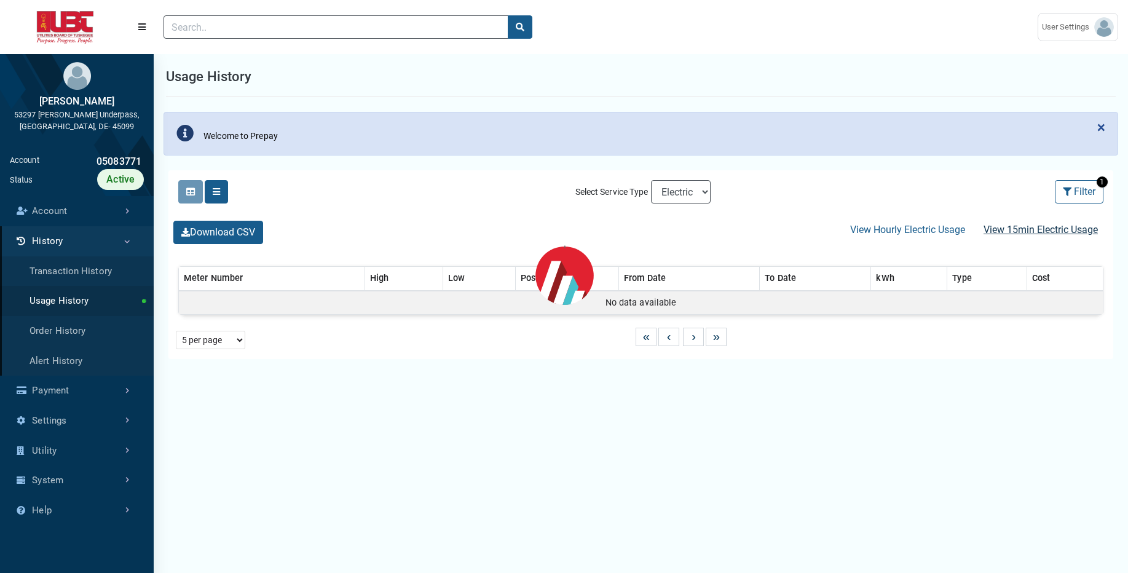
select select "25 per page"
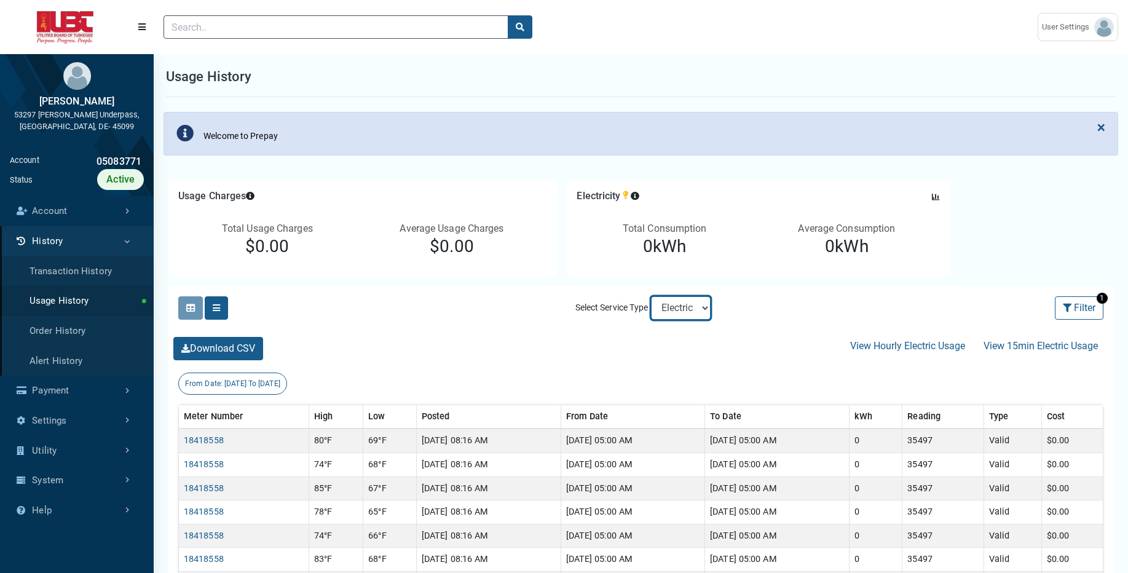
drag, startPoint x: 695, startPoint y: 306, endPoint x: 1129, endPoint y: 567, distance: 506.1
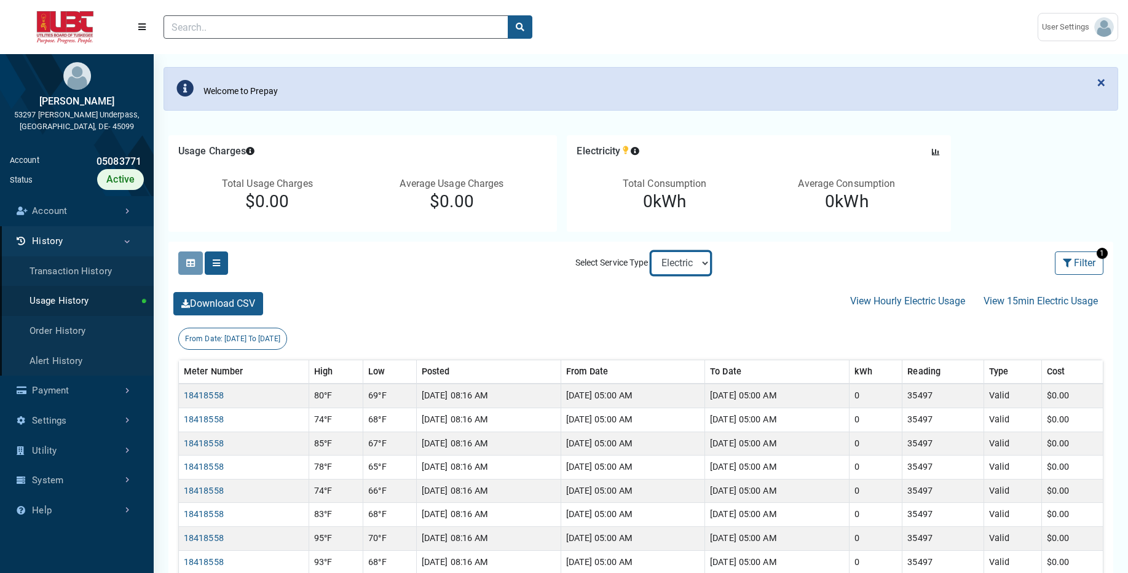
scroll to position [49, 0]
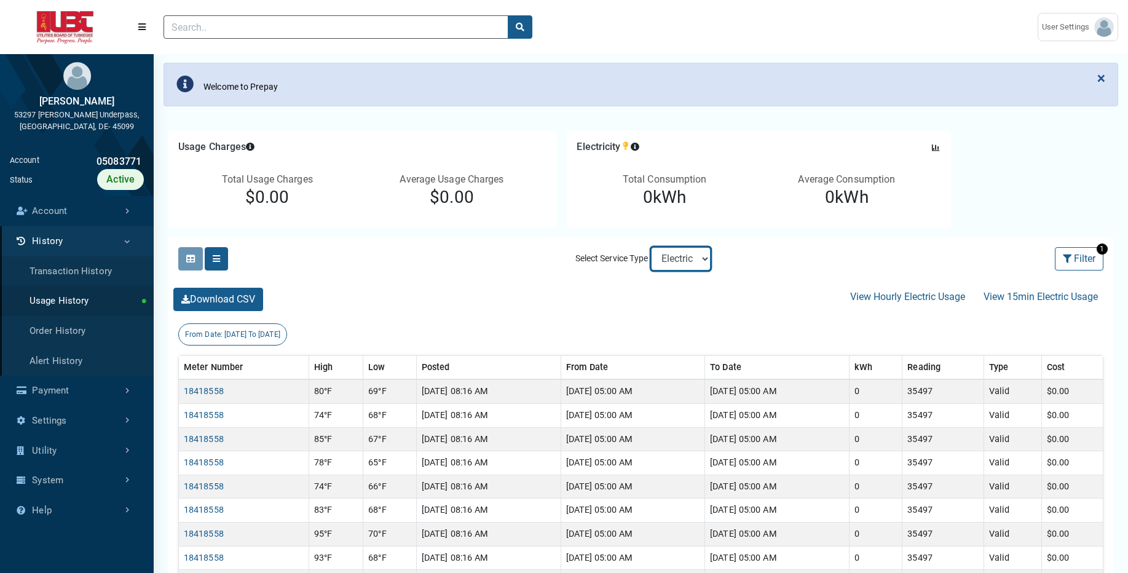
select select "Sewer"
click at [651, 247] on select "Electric Sewer Water" at bounding box center [681, 258] width 60 height 23
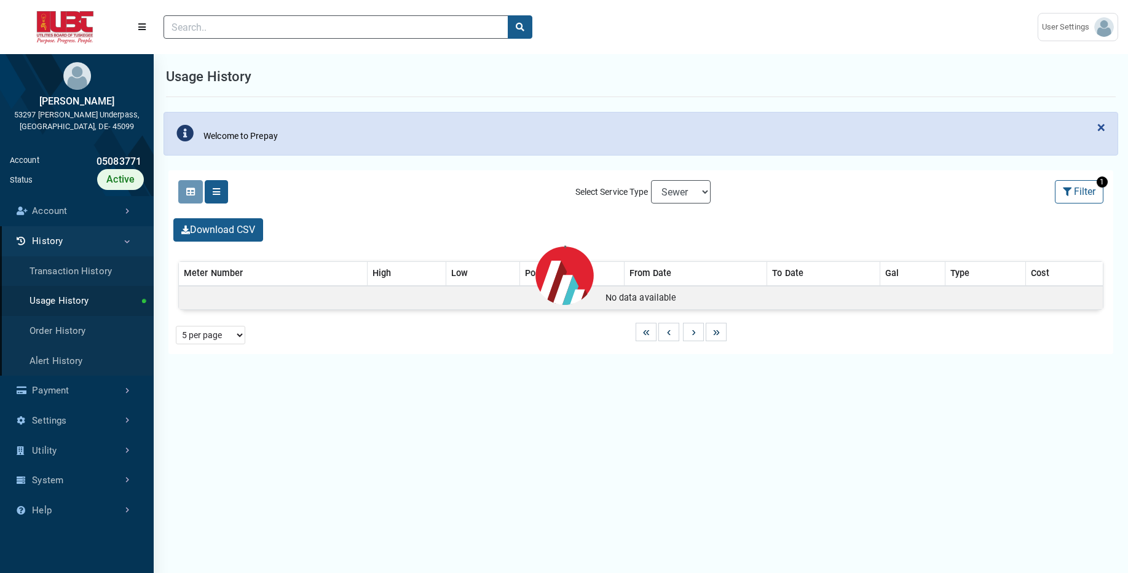
select select "25 per page"
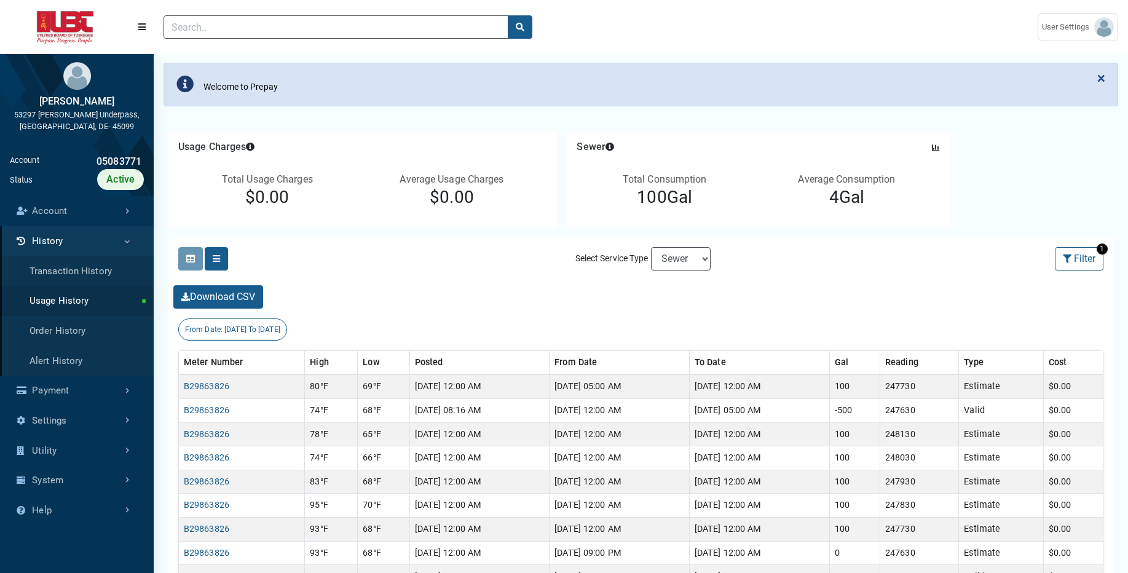
scroll to position [74, 0]
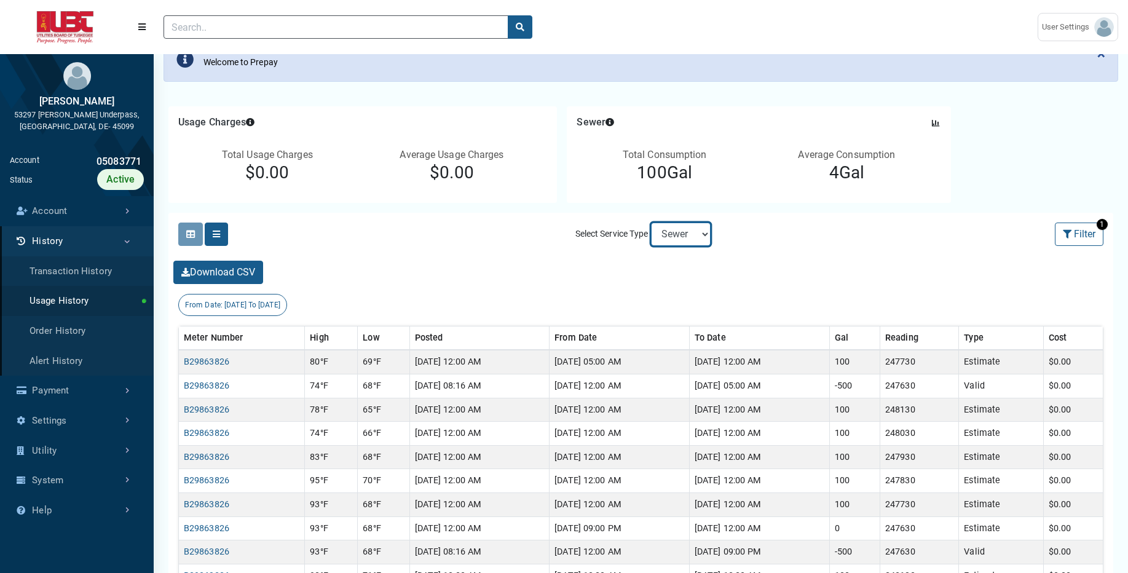
select select "Water"
click at [651, 222] on select "Electric Sewer Water" at bounding box center [681, 233] width 60 height 23
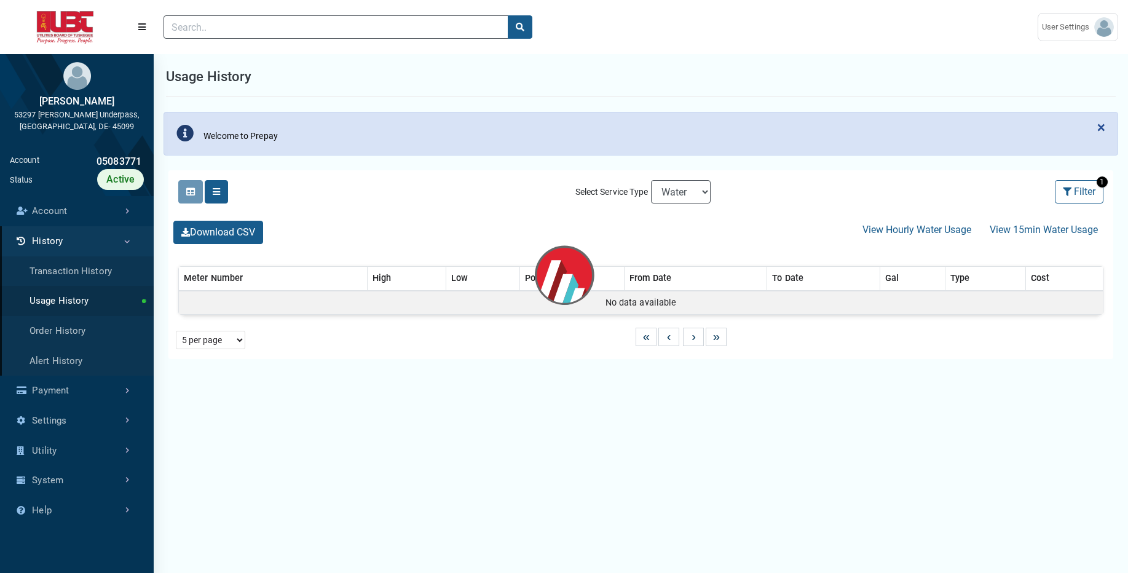
select select "25 per page"
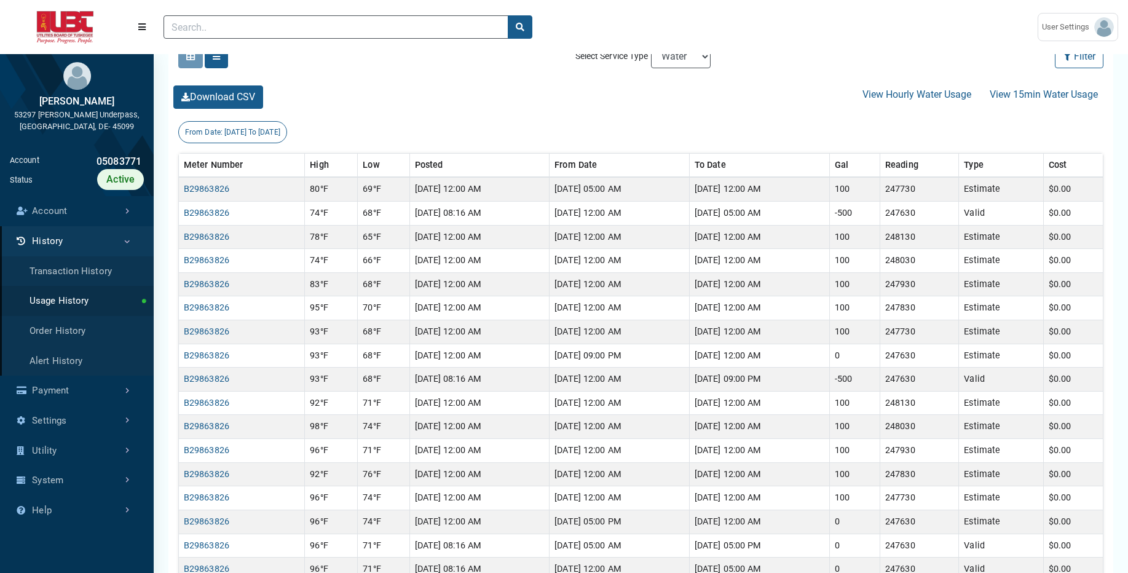
scroll to position [230, 0]
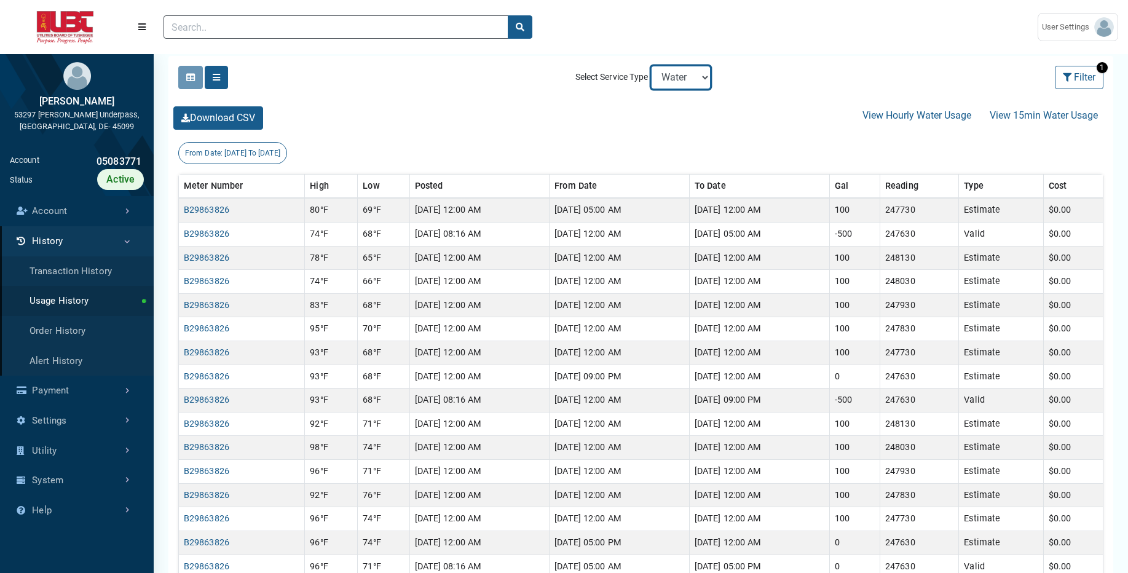
select select "Electric"
click at [651, 66] on select "Electric Sewer Water" at bounding box center [681, 77] width 60 height 23
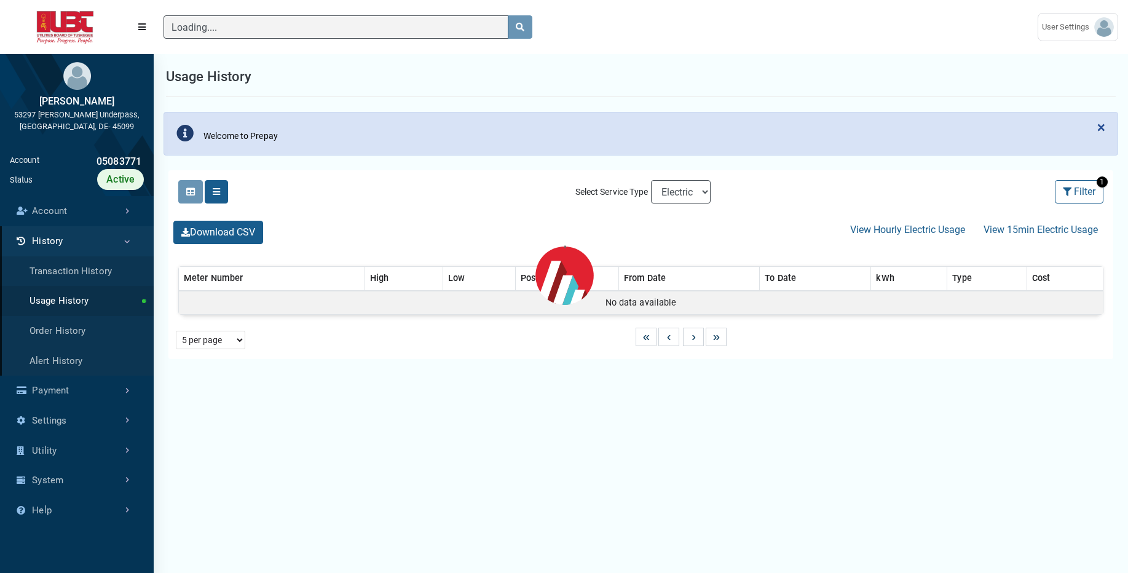
select select "25 per page"
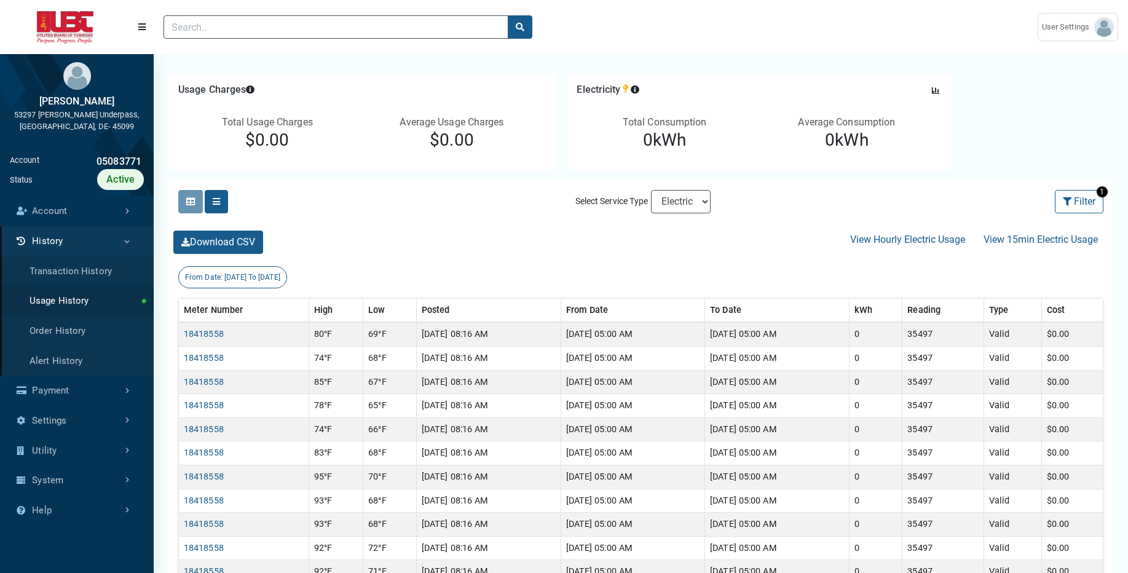
scroll to position [108, 0]
select select "Sewer"
click at [651, 189] on select "Electric Sewer Water" at bounding box center [681, 200] width 60 height 23
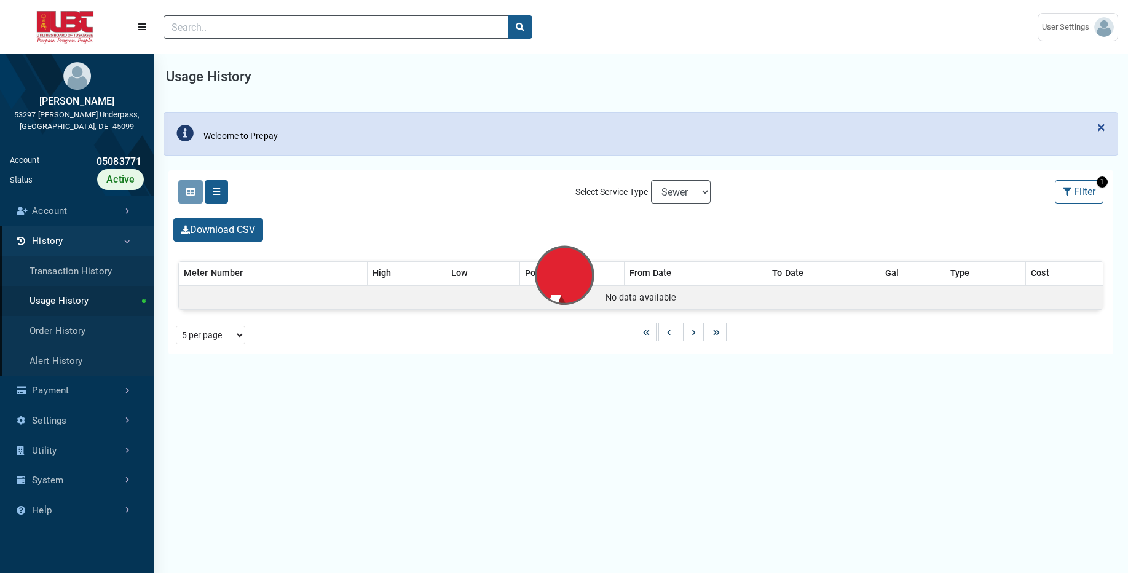
select select "25 per page"
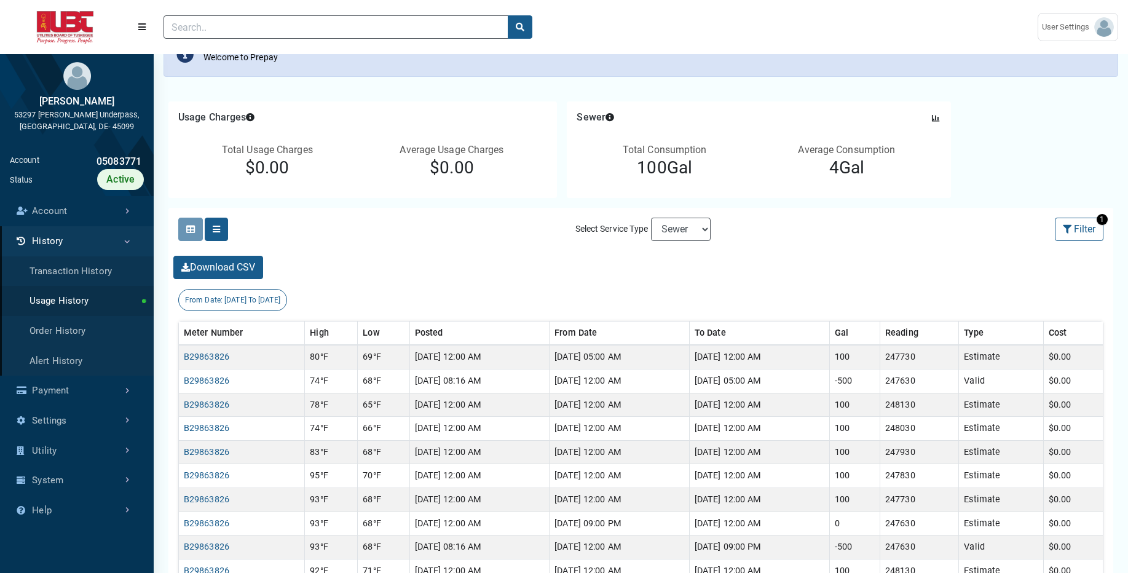
scroll to position [80, 0]
select select "Water"
click at [651, 216] on select "Electric Sewer Water" at bounding box center [681, 227] width 60 height 23
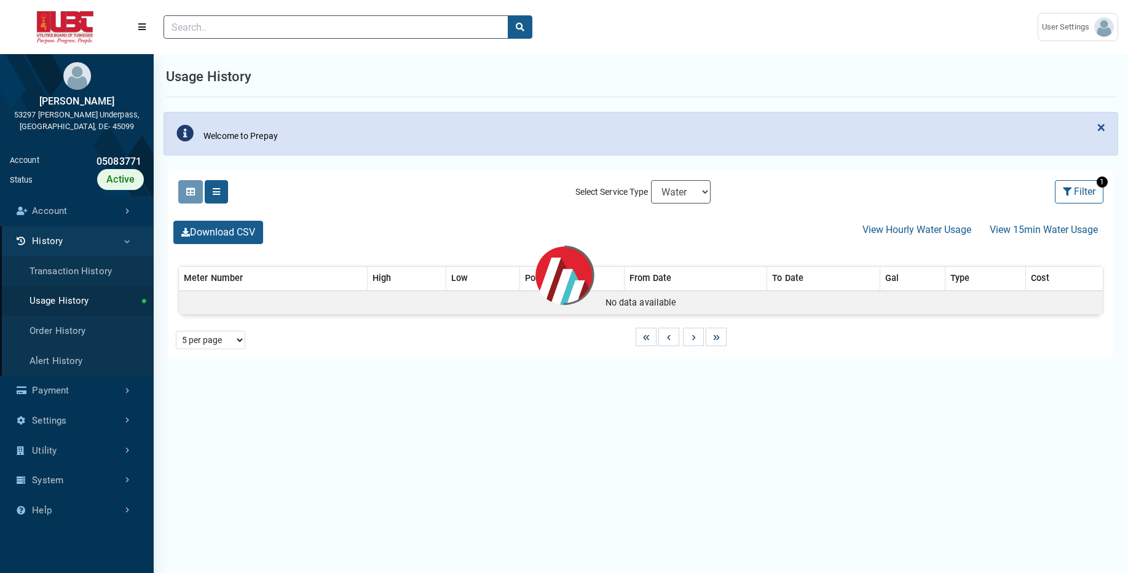
select select "25 per page"
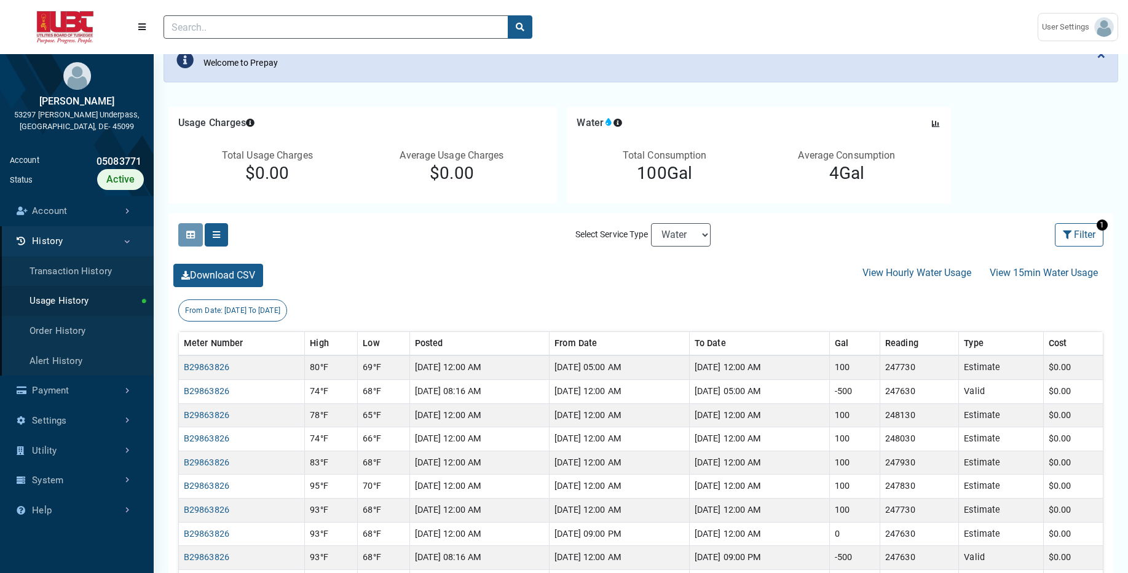
scroll to position [74, 0]
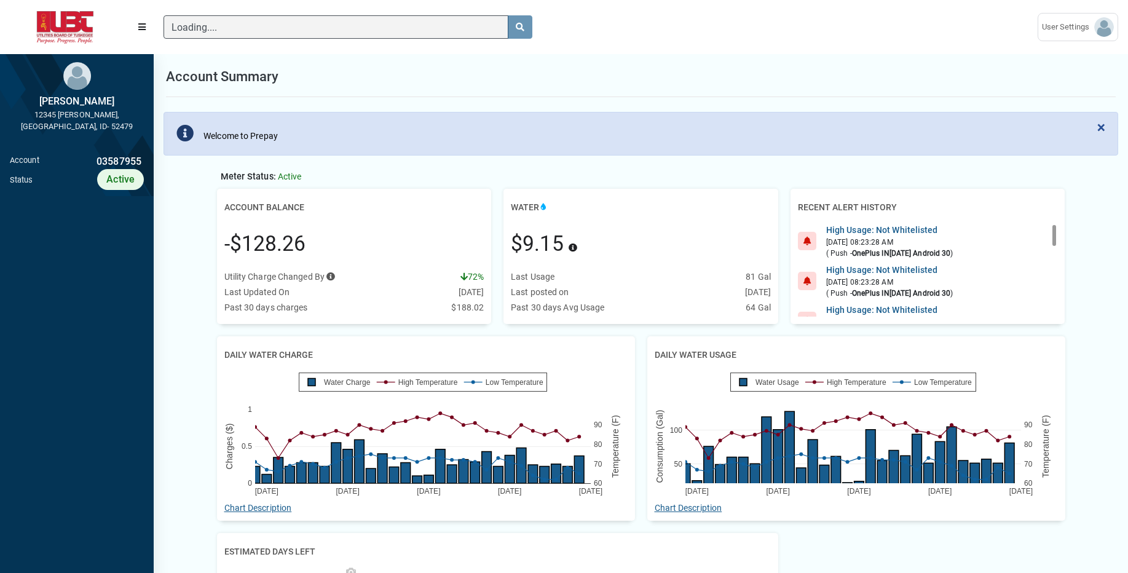
scroll to position [6, 1]
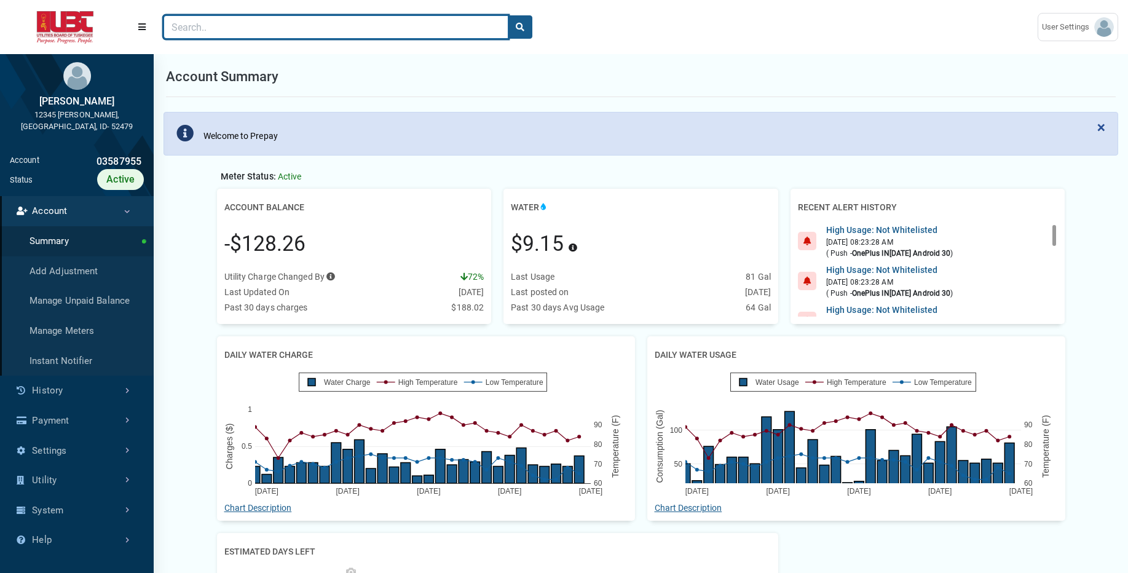
click at [256, 26] on input "Search" at bounding box center [335, 26] width 345 height 23
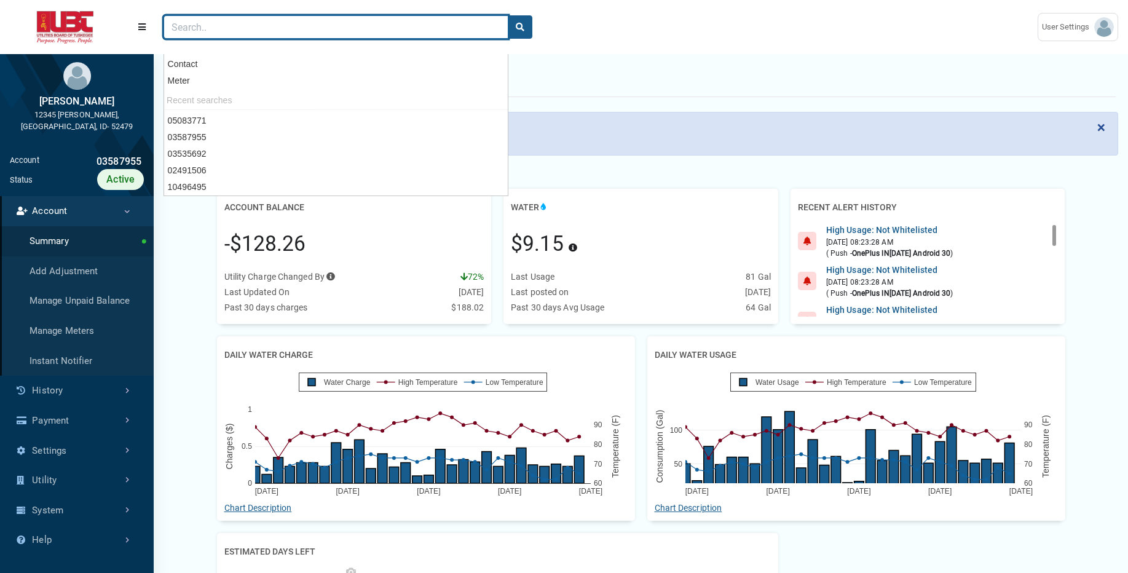
paste input "05926945"
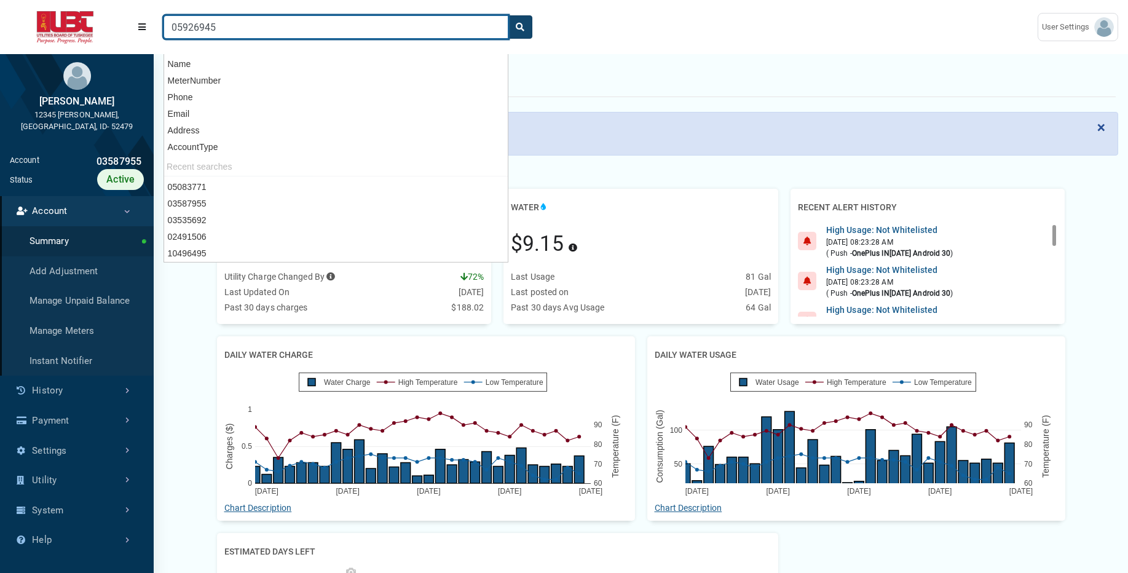
type input "05926945"
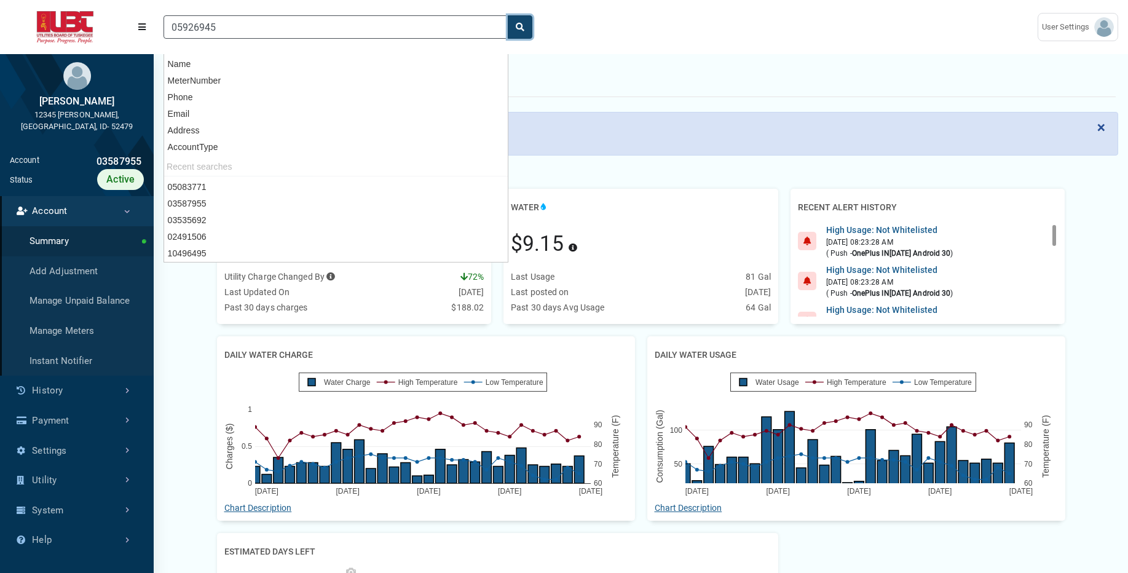
click at [527, 29] on button "search" at bounding box center [520, 26] width 25 height 23
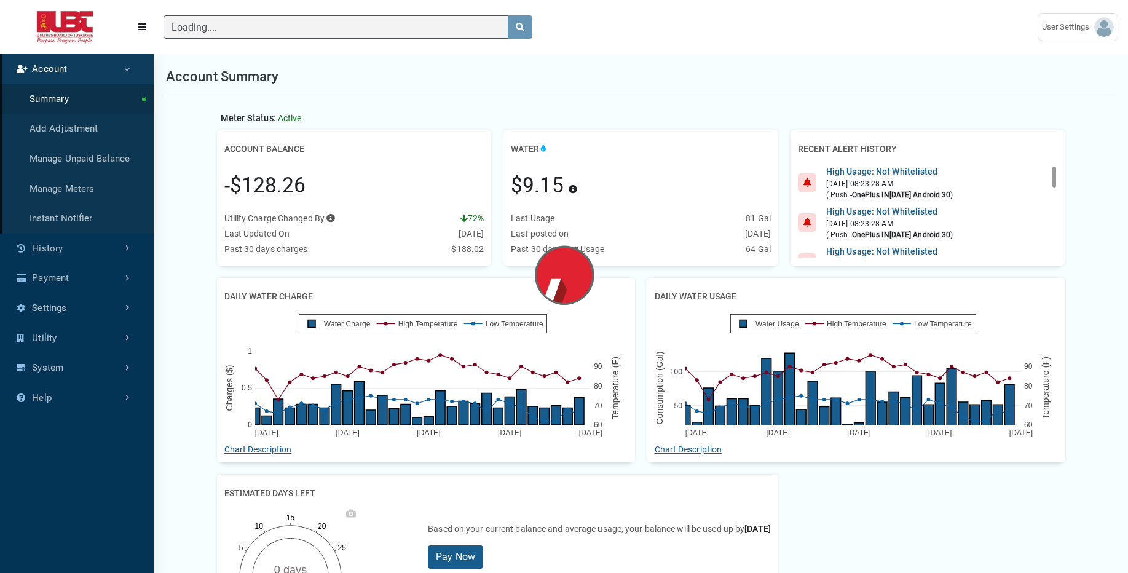
scroll to position [529, 154]
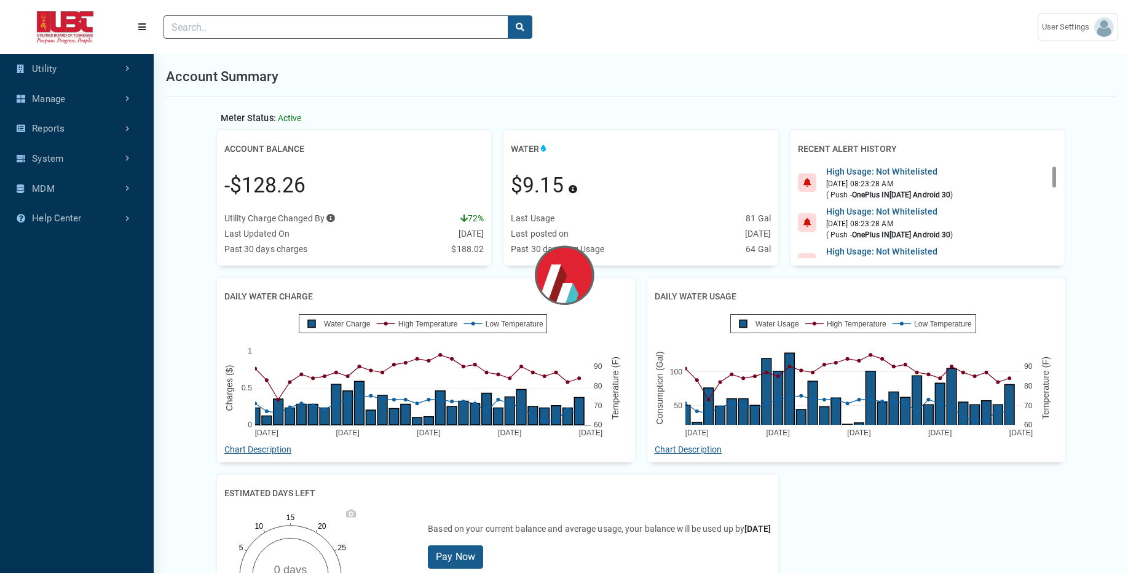
scroll to position [386, 154]
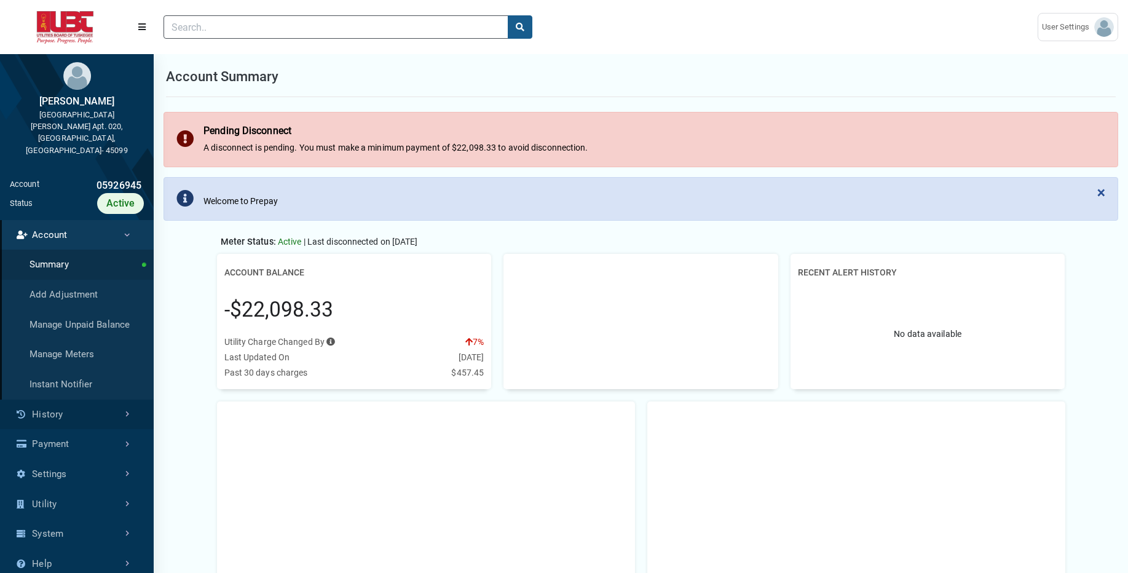
click at [64, 399] on link "History" at bounding box center [77, 414] width 154 height 30
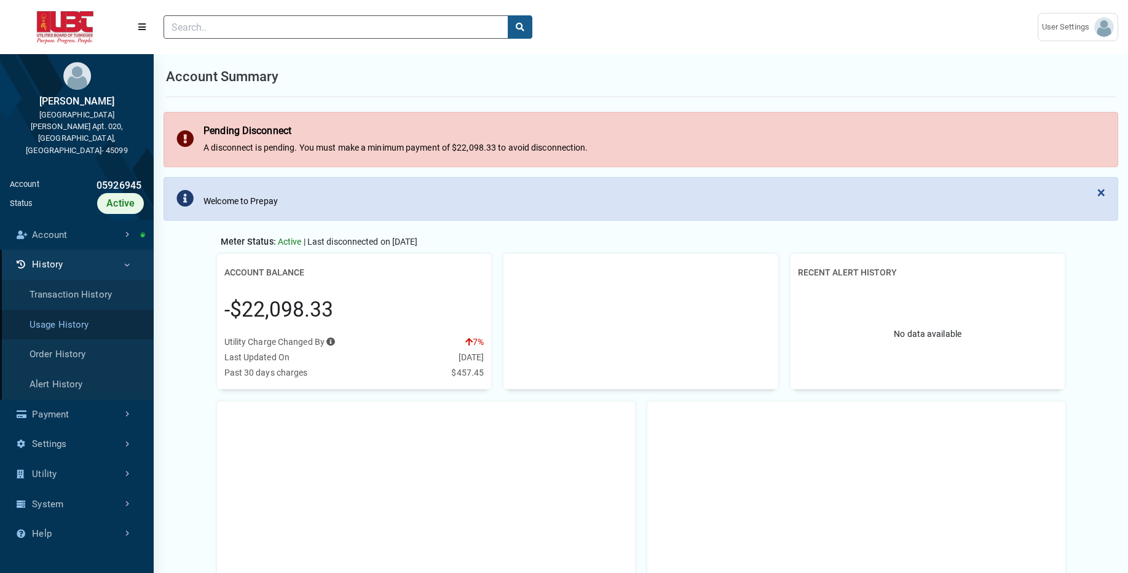
click at [71, 310] on link "Usage History" at bounding box center [77, 325] width 154 height 30
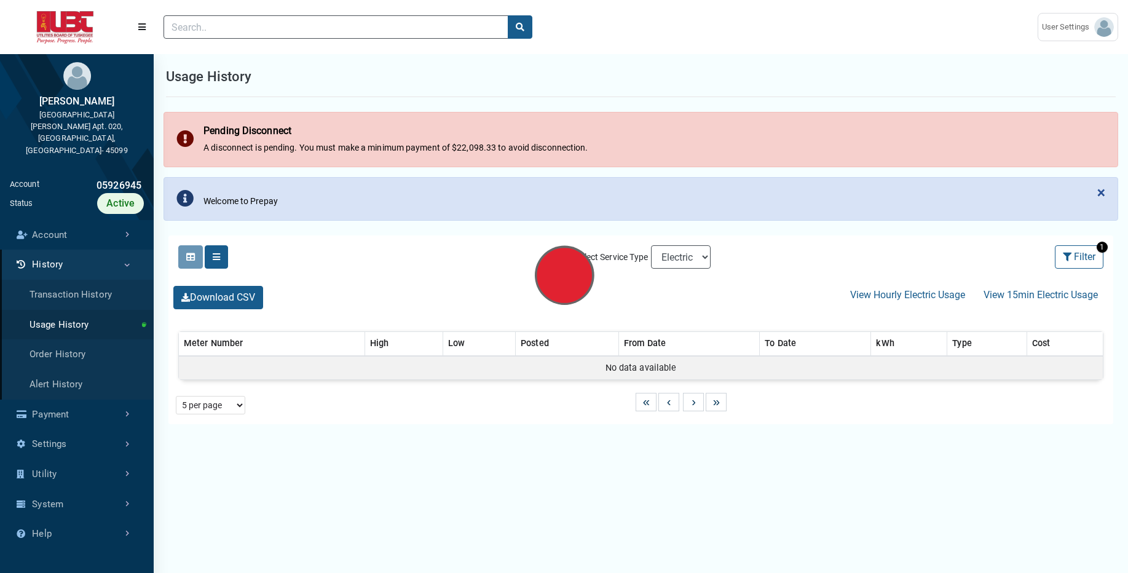
select select "25 per page"
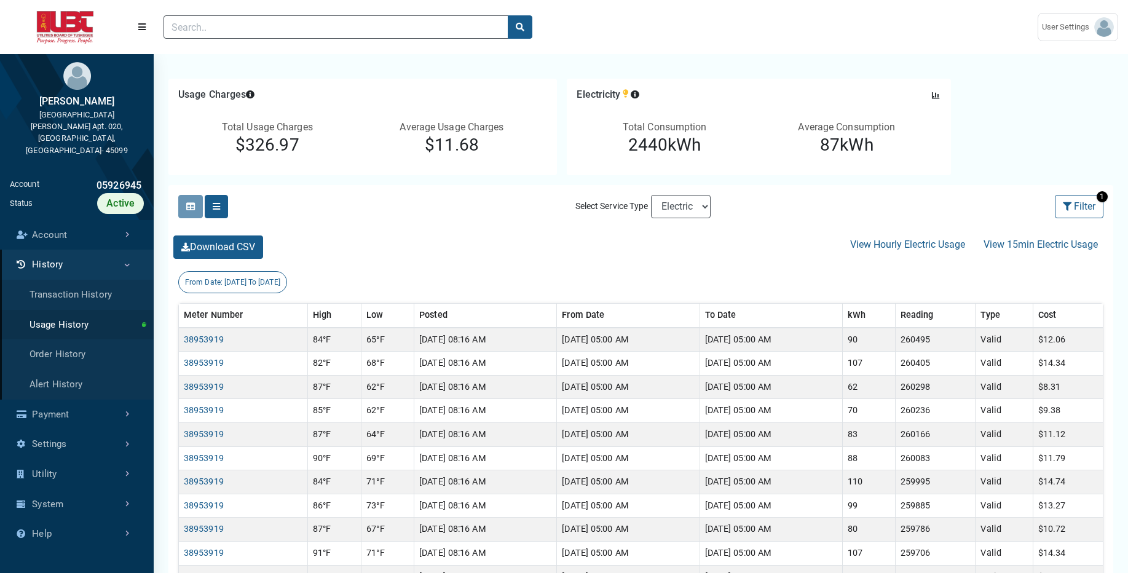
scroll to position [165, 0]
select select "Sewer"
click at [651, 196] on select "Electric Sewer" at bounding box center [681, 207] width 60 height 23
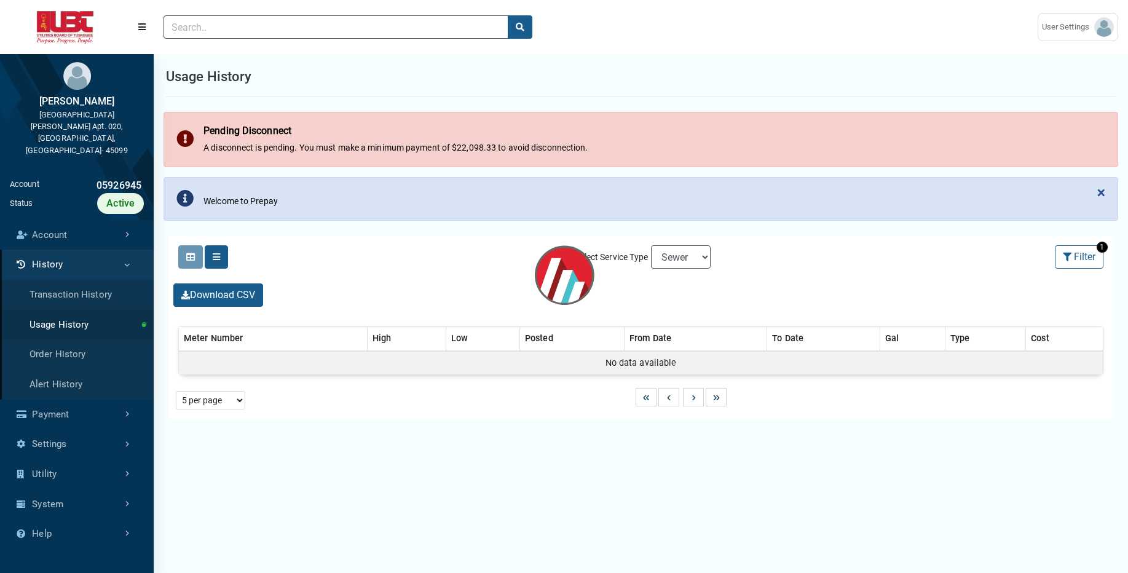
select select "25 per page"
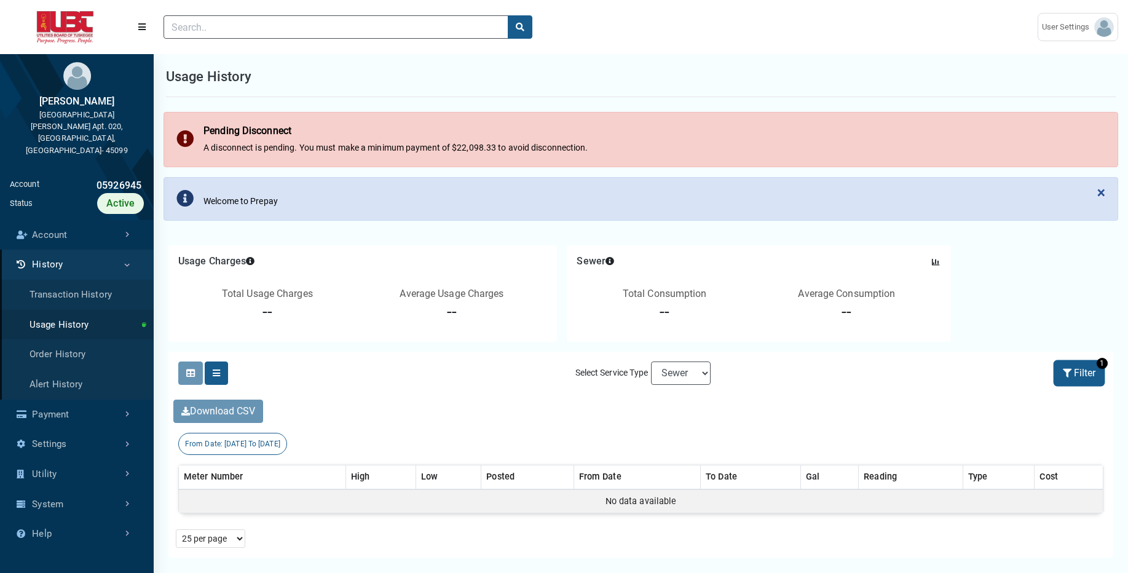
click at [1086, 368] on button "Filter" at bounding box center [1079, 372] width 49 height 23
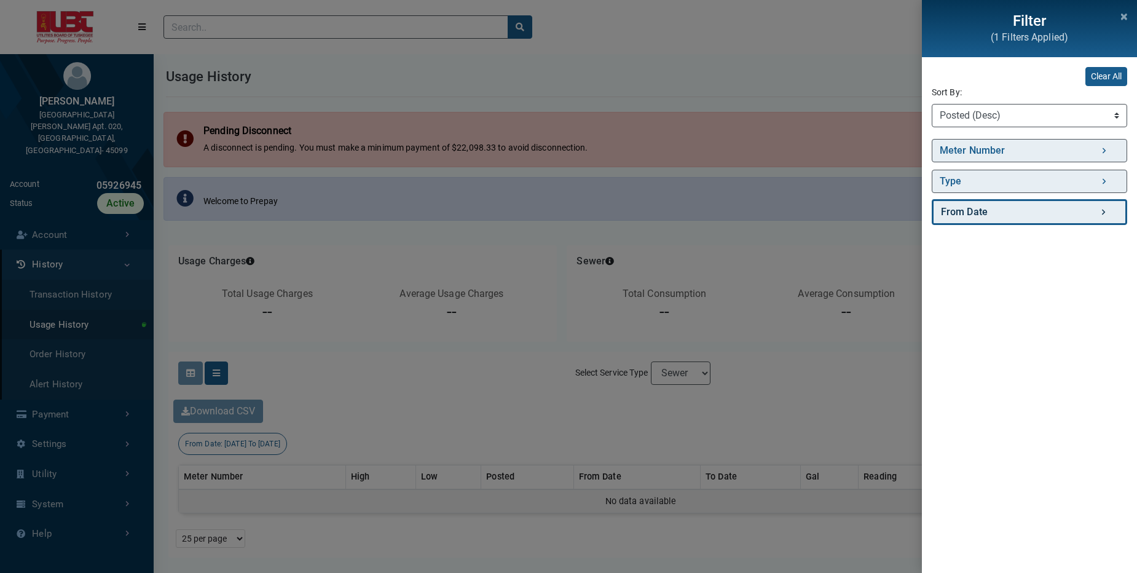
click at [1100, 207] on link "From Date" at bounding box center [1029, 212] width 195 height 26
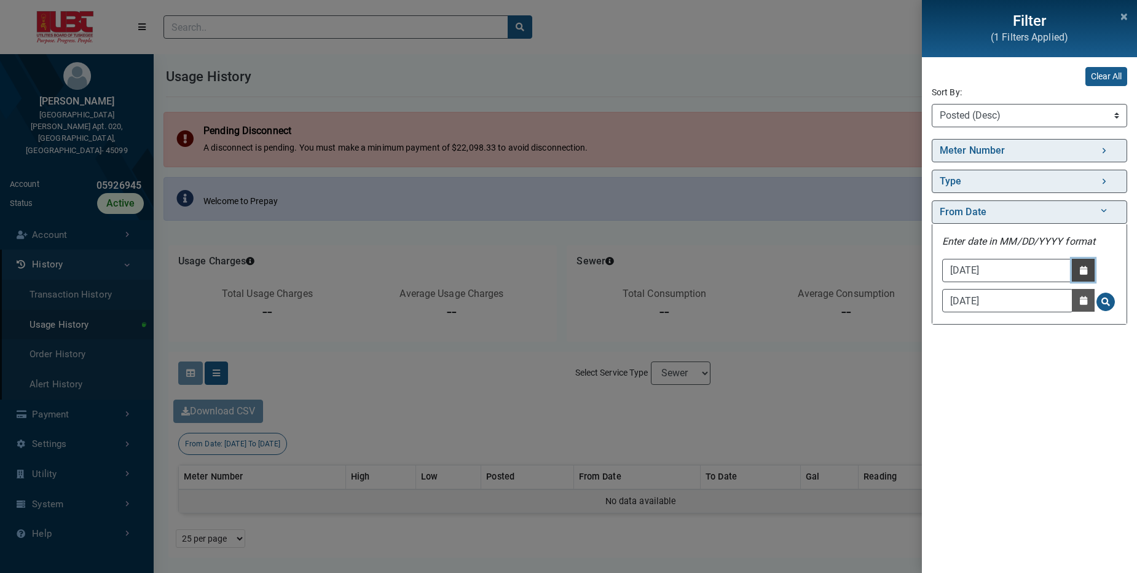
click at [1088, 268] on button "Date Picker - Activate to access the date picker" at bounding box center [1083, 270] width 23 height 23
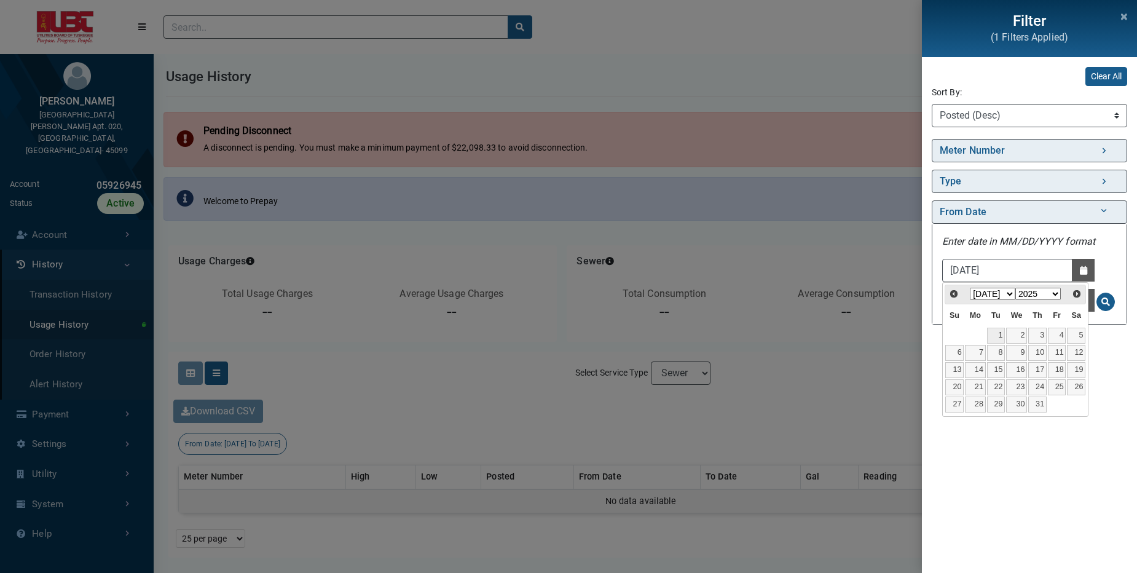
click at [989, 332] on link "1" at bounding box center [996, 336] width 18 height 16
type input "[DATE]"
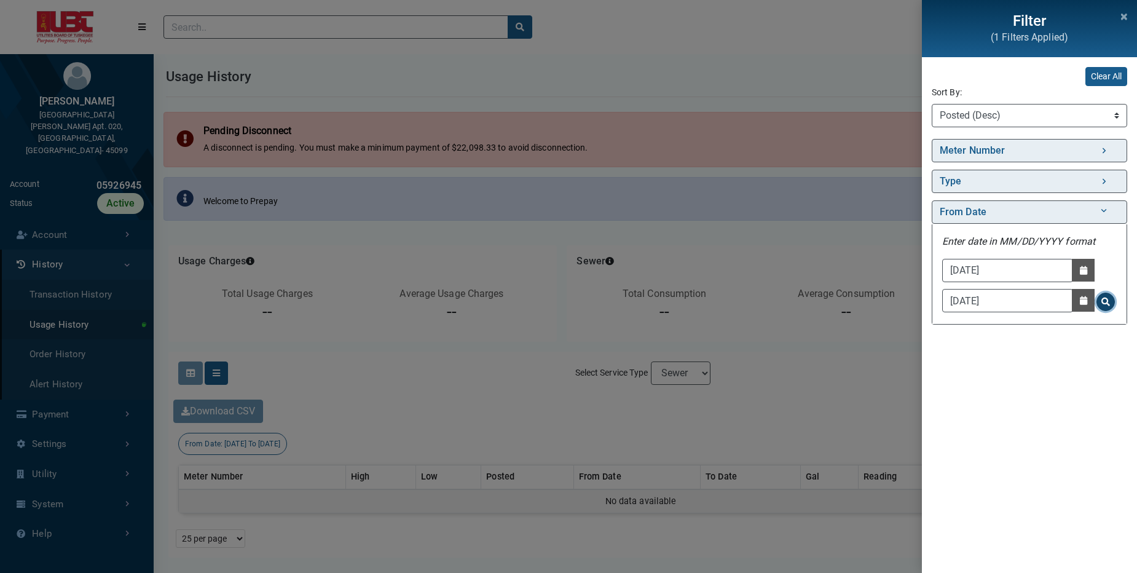
click at [1106, 303] on span "Search for From Date - Clicking on this button will update the content on the p…" at bounding box center [1105, 301] width 9 height 9
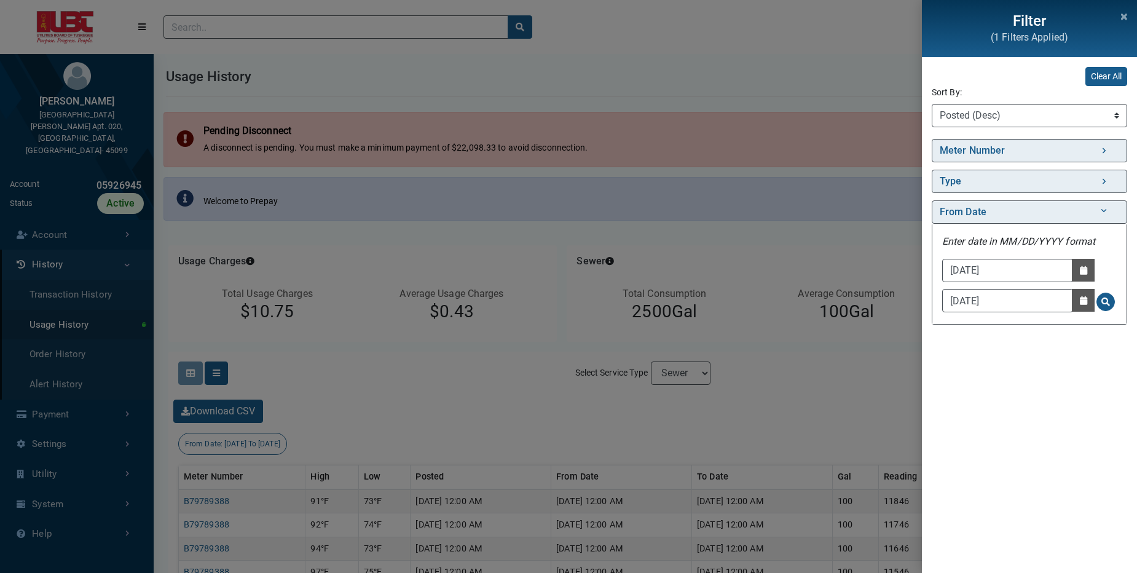
click at [1064, 415] on div "Clear All Sort By: Sort By Meter Number (Asc) Meter Number (Desc) Type (Asc) Ty…" at bounding box center [1029, 315] width 215 height 516
click at [1120, 19] on button "Close" at bounding box center [1124, 14] width 16 height 25
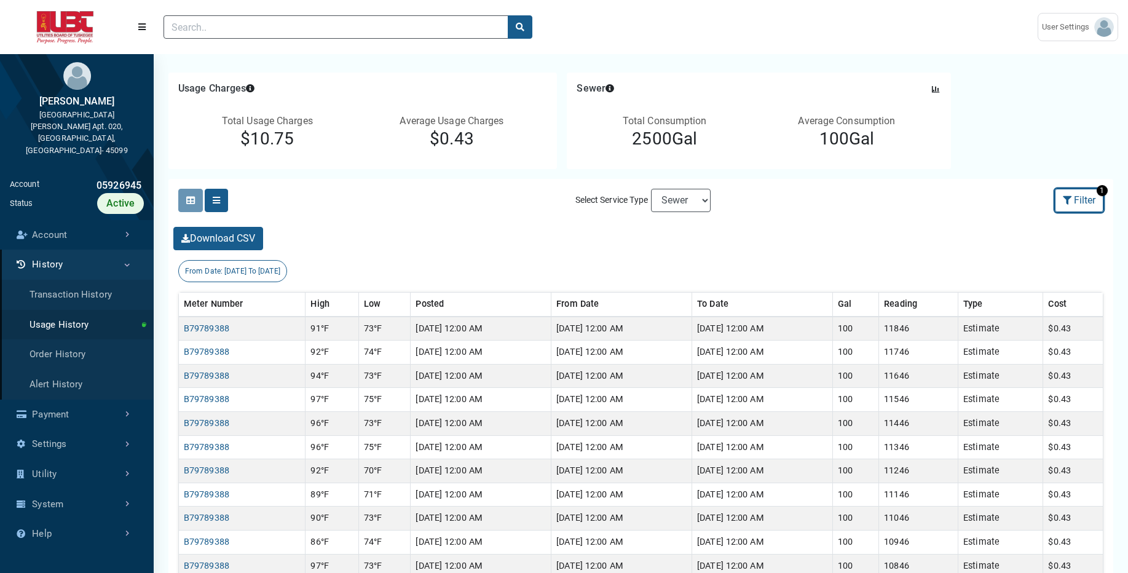
scroll to position [176, 0]
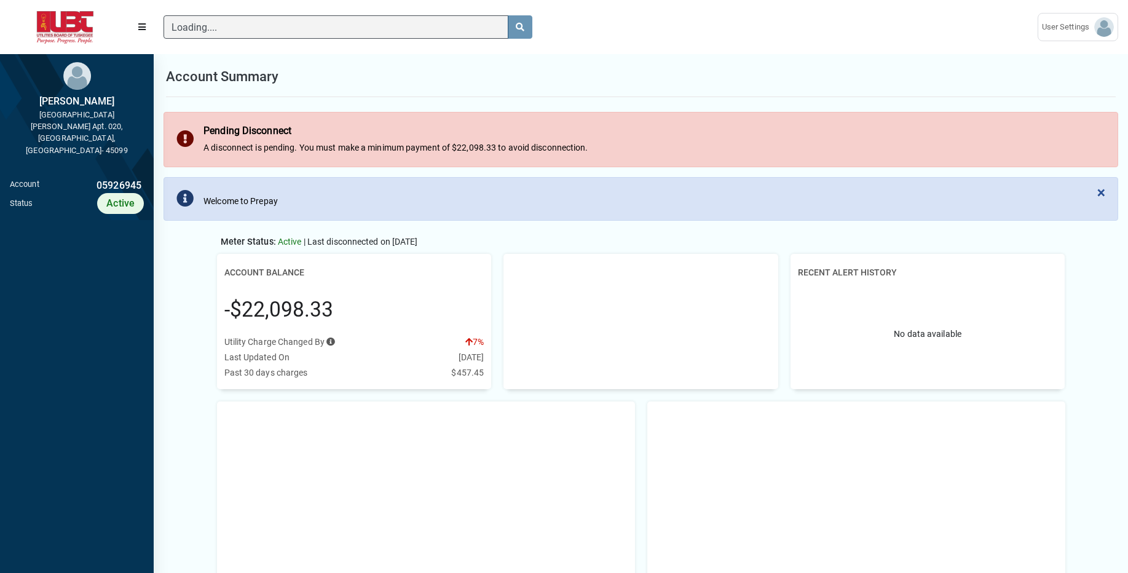
scroll to position [6, 1]
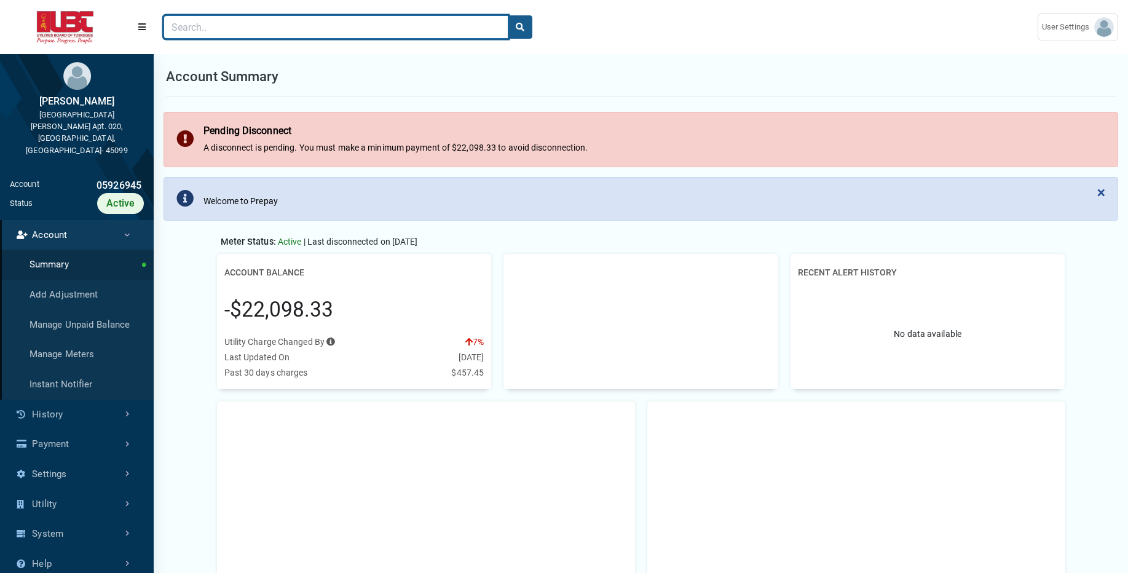
click at [226, 33] on input "Search" at bounding box center [335, 26] width 345 height 23
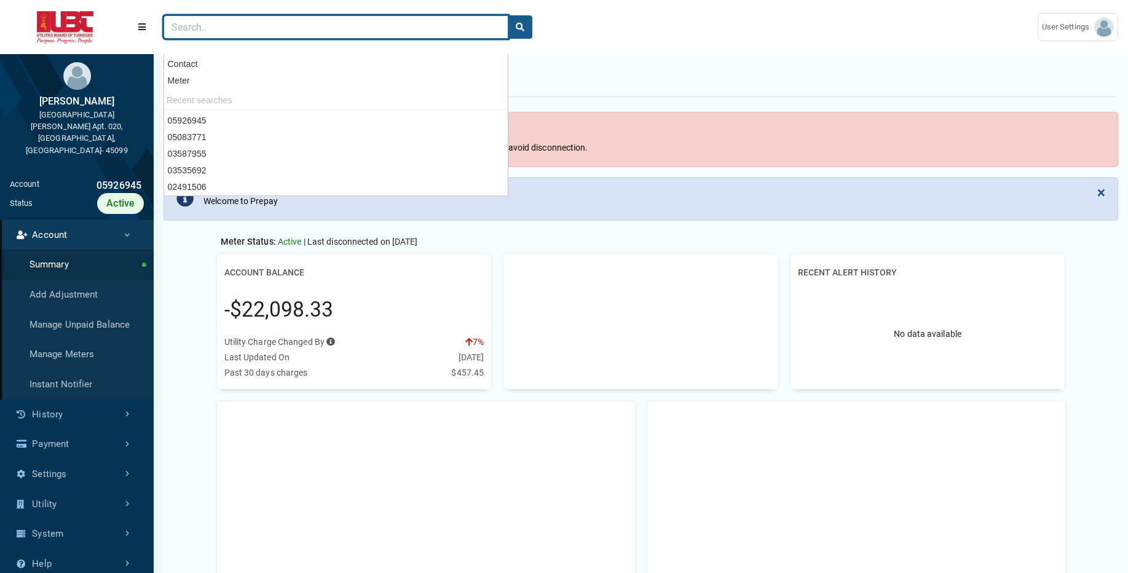
paste input "10496495"
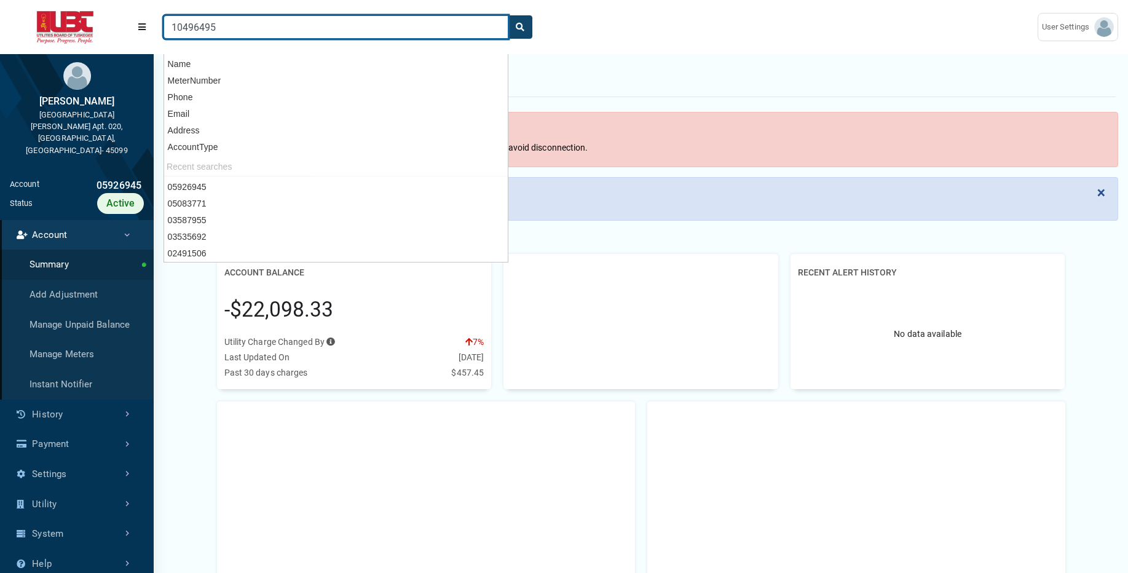
type input "10496495"
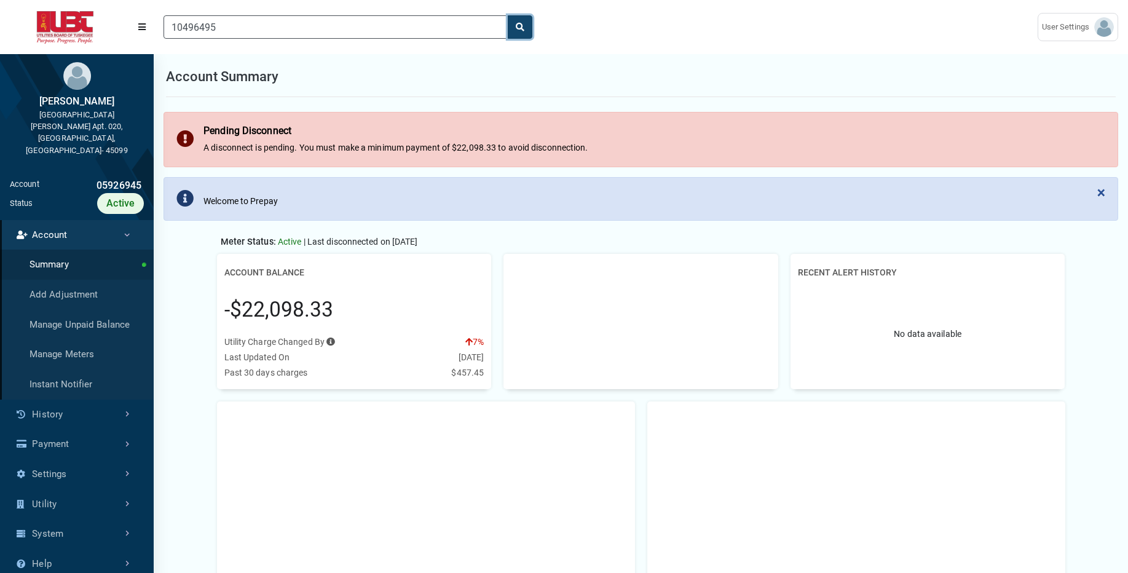
click at [530, 32] on button "search" at bounding box center [520, 26] width 25 height 23
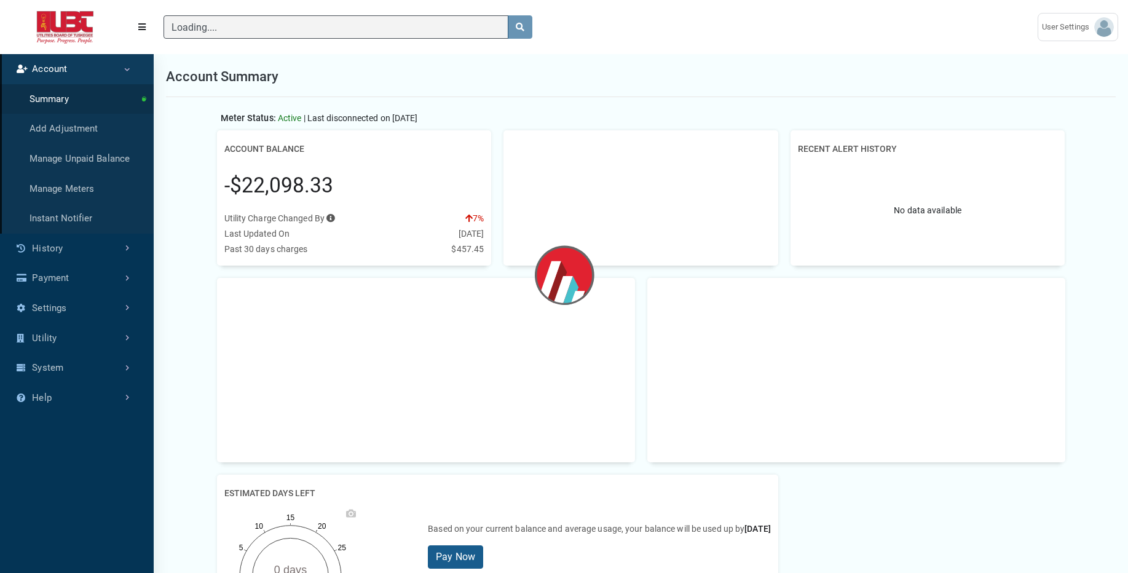
scroll to position [529, 154]
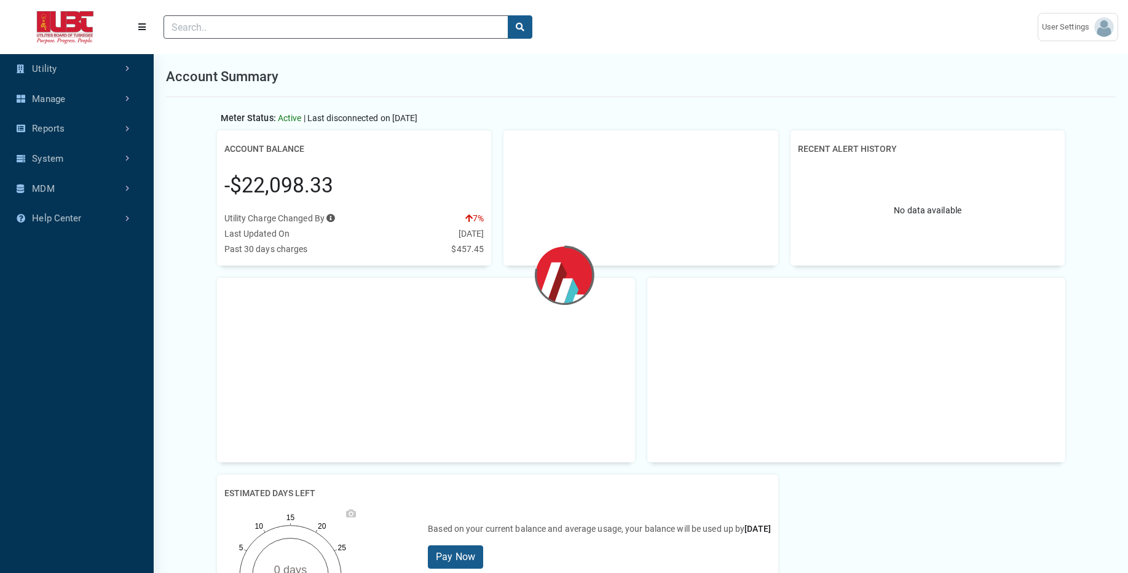
scroll to position [386, 154]
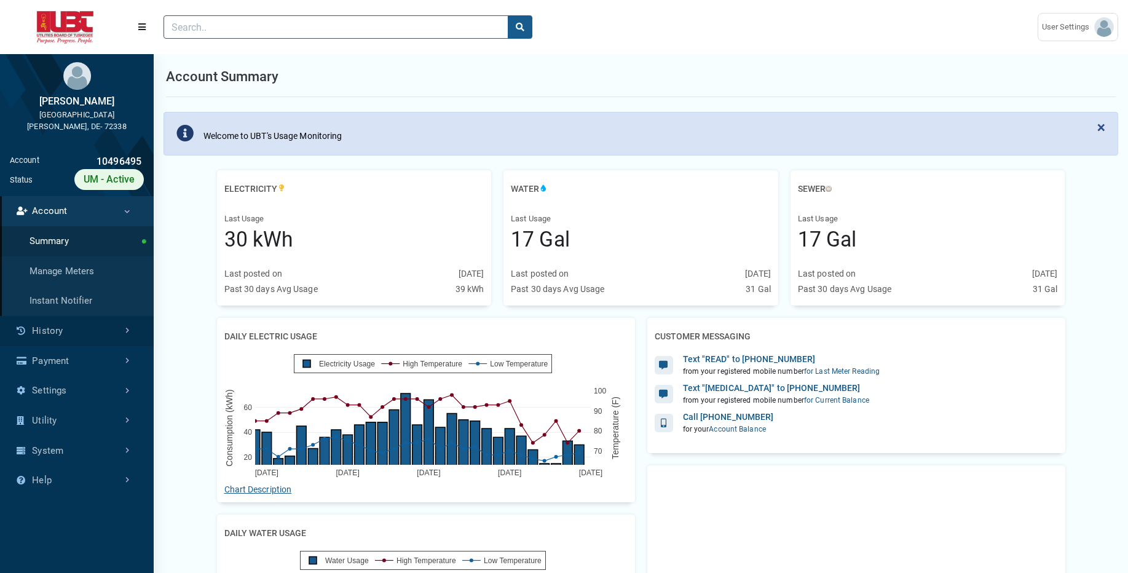
click at [76, 327] on link "History" at bounding box center [77, 331] width 154 height 30
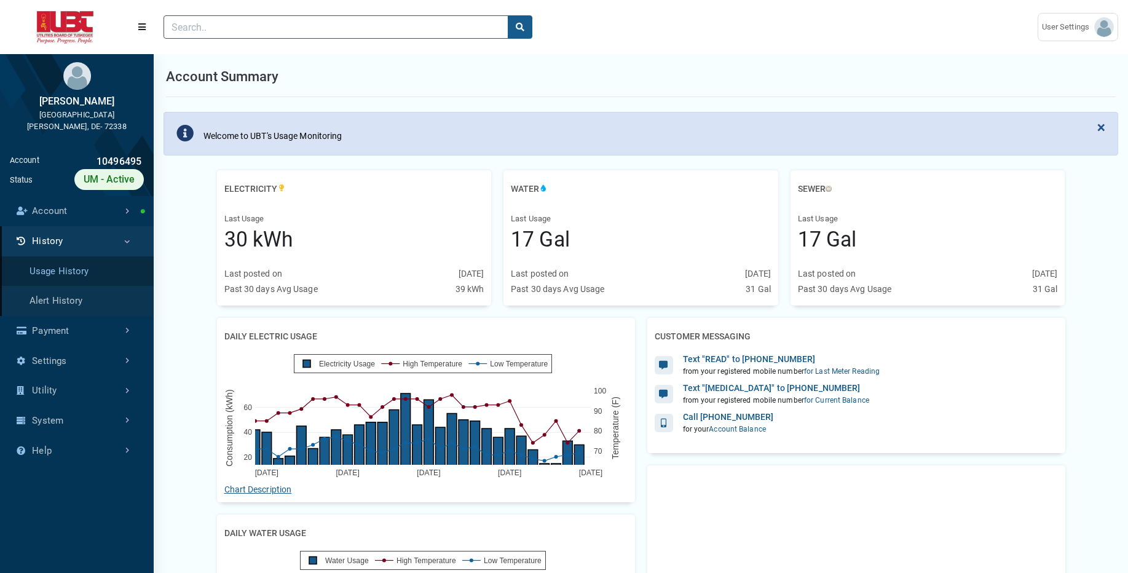
click at [91, 272] on link "Usage History" at bounding box center [77, 271] width 154 height 30
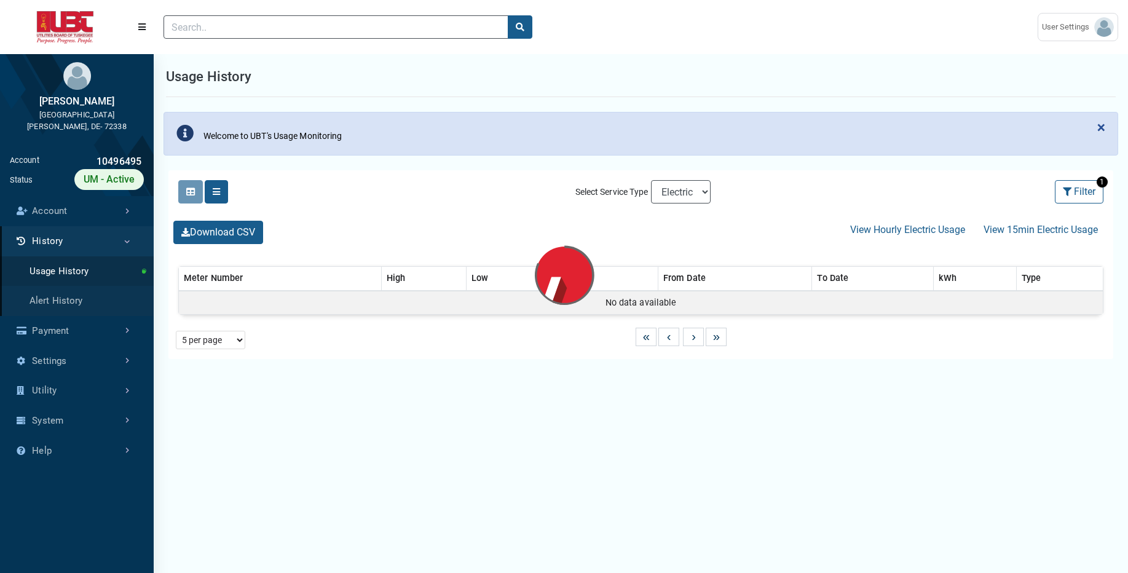
select select "25 per page"
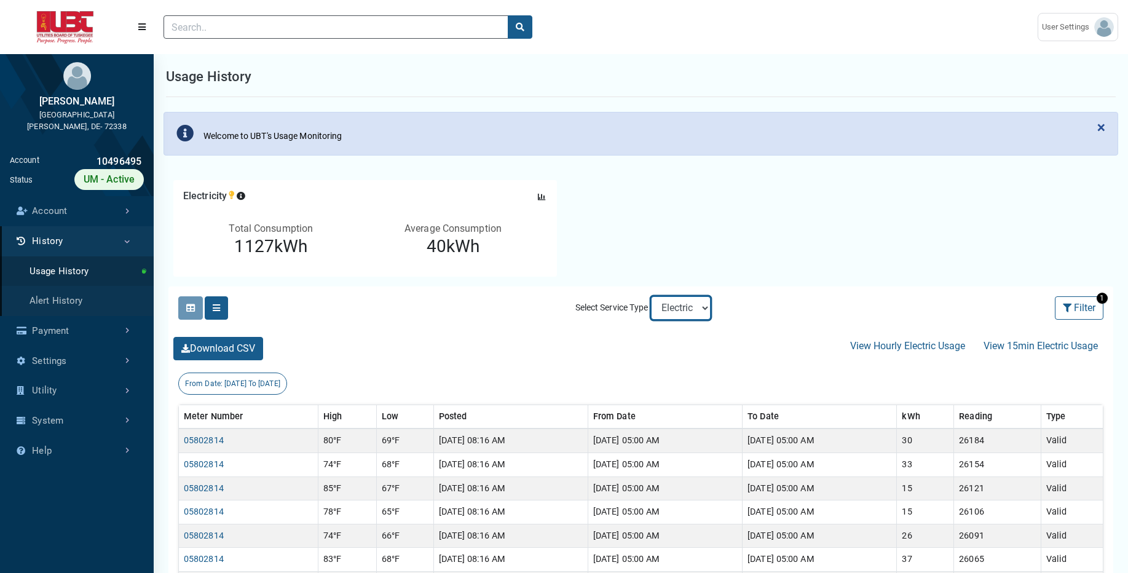
select select "Sewer"
click at [651, 296] on select "Electric Sewer Water" at bounding box center [681, 307] width 60 height 23
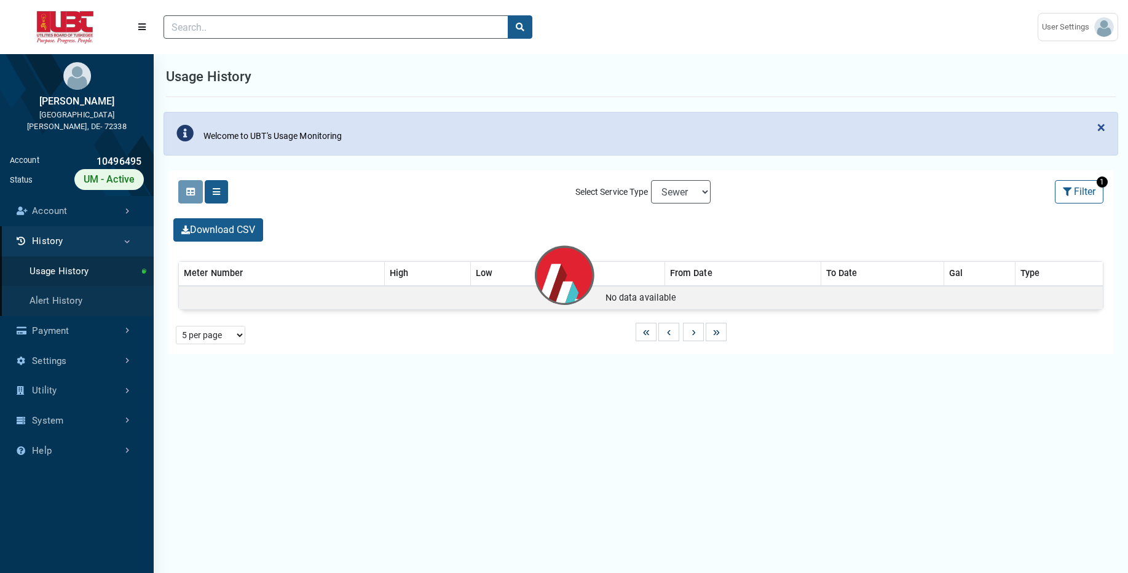
select select "25 per page"
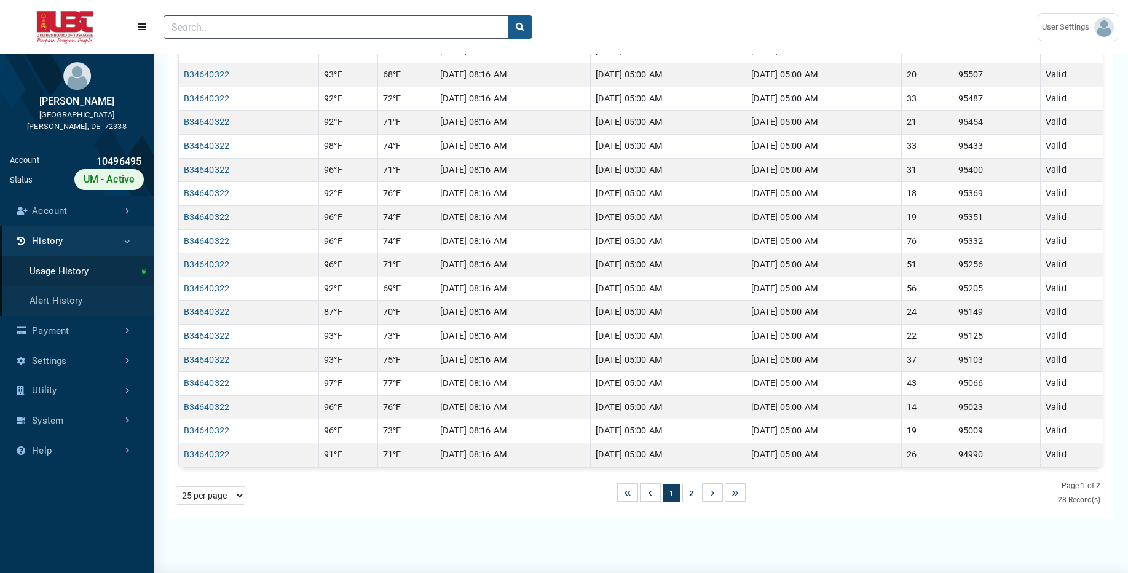
scroll to position [50, 0]
